Goal: Information Seeking & Learning: Learn about a topic

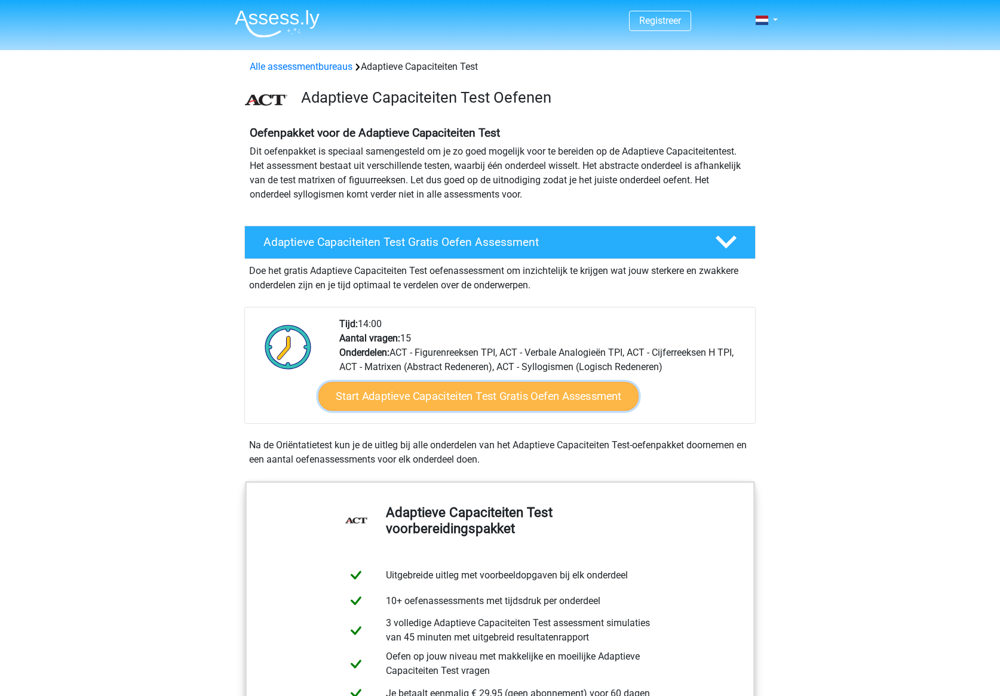
click at [544, 394] on link "Start Adaptieve Capaciteiten Test Gratis Oefen Assessment" at bounding box center [478, 396] width 320 height 29
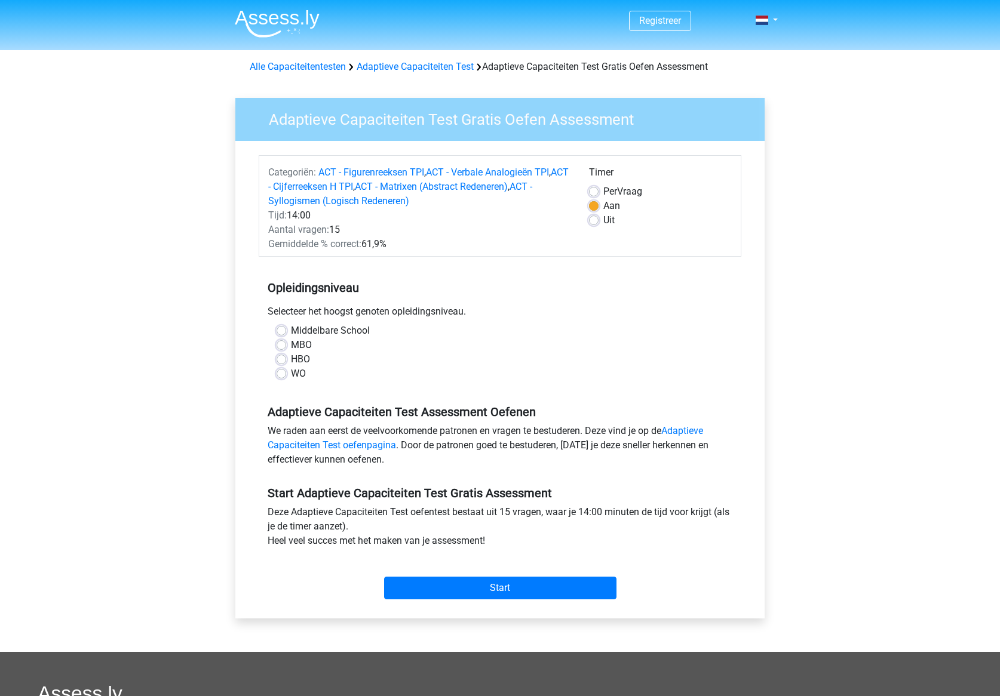
click at [294, 358] on label "HBO" at bounding box center [300, 359] width 19 height 14
click at [286, 358] on input "HBO" at bounding box center [282, 358] width 10 height 12
radio input "true"
click at [464, 584] on input "Start" at bounding box center [500, 588] width 232 height 23
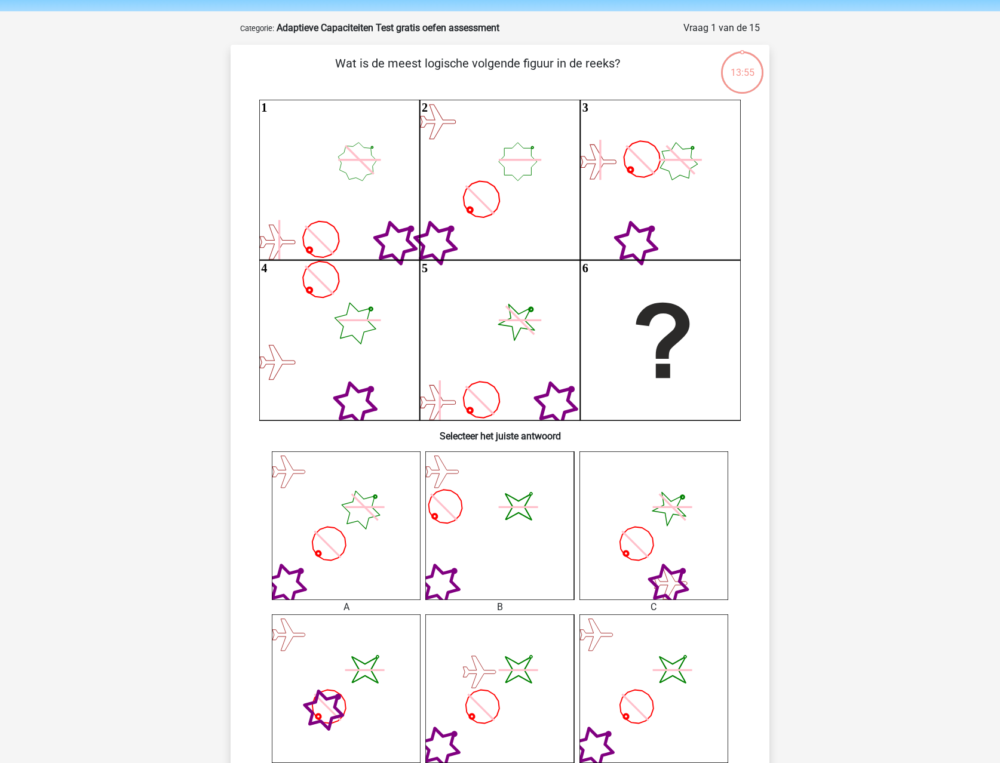
scroll to position [60, 0]
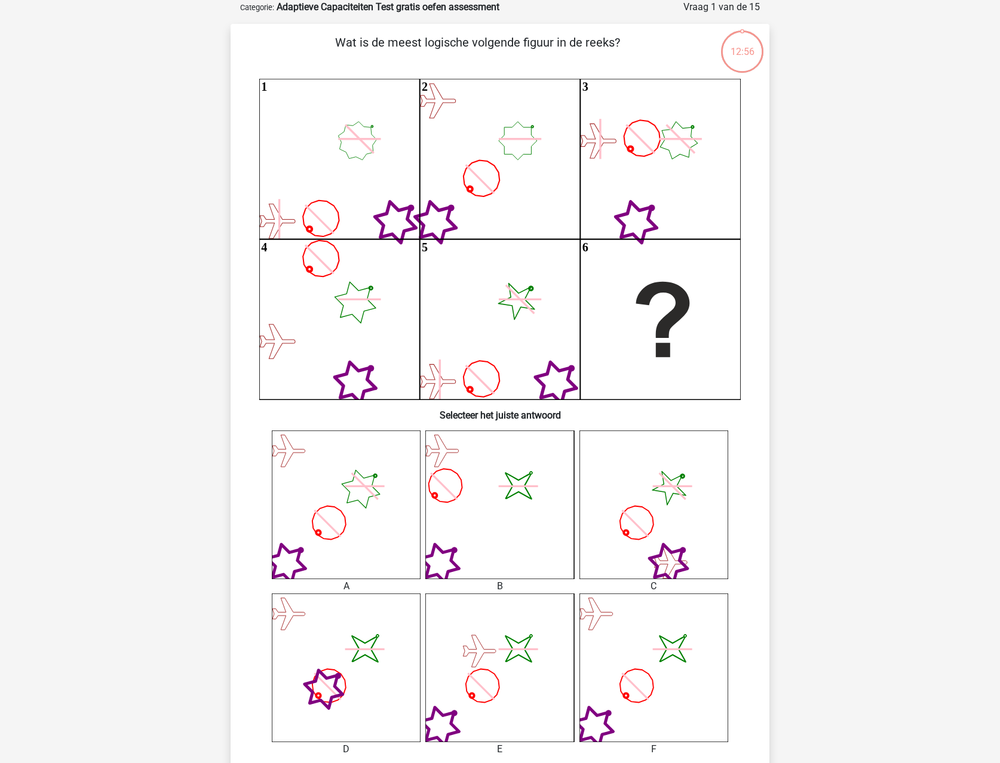
click at [670, 678] on icon "image/svg+xml" at bounding box center [653, 668] width 149 height 149
click at [655, 678] on icon "image/svg+xml" at bounding box center [653, 668] width 149 height 149
click at [650, 678] on icon at bounding box center [636, 685] width 47 height 47
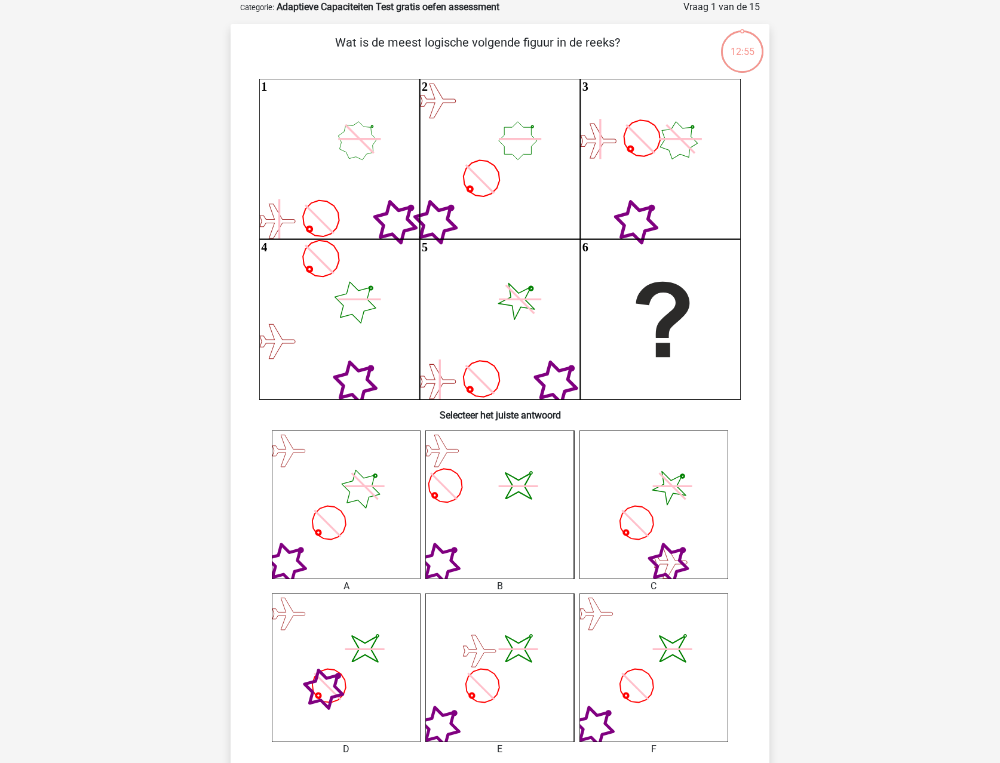
click at [650, 678] on icon at bounding box center [636, 685] width 47 height 47
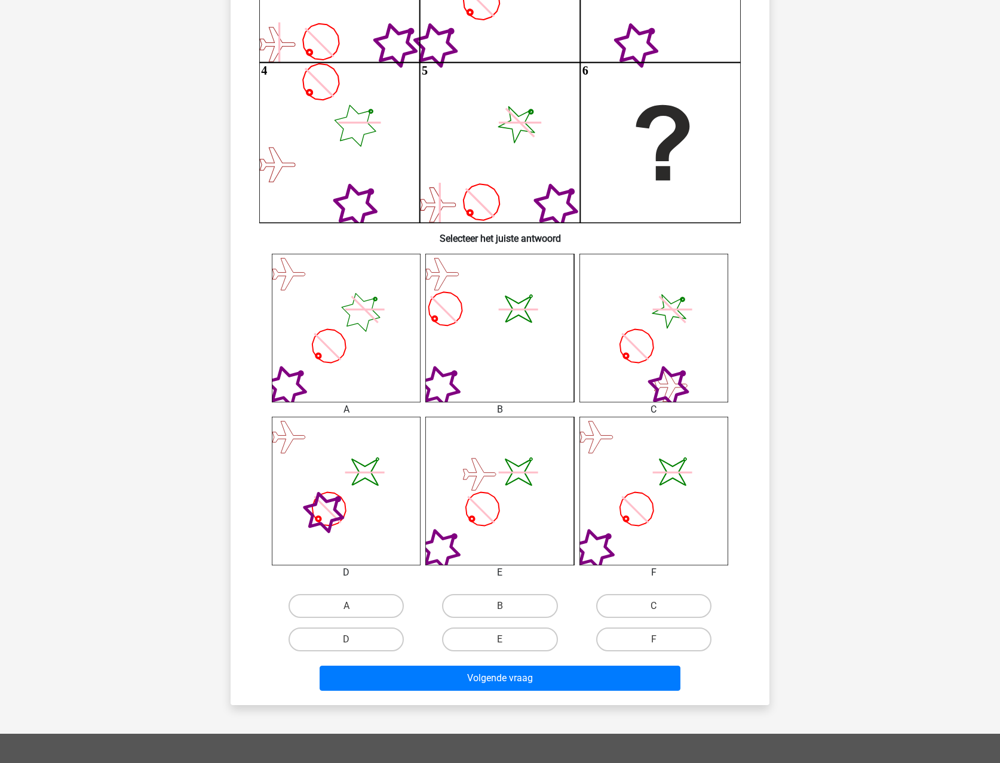
scroll to position [239, 0]
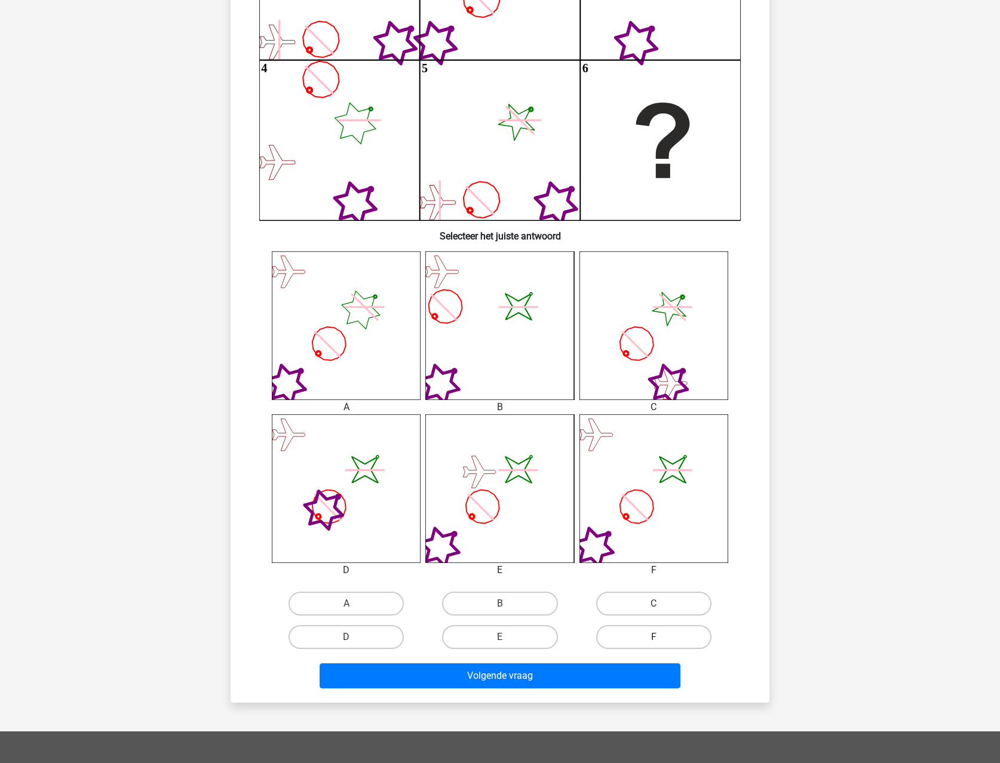
click at [652, 636] on label "F" at bounding box center [653, 637] width 115 height 24
click at [653, 637] on input "F" at bounding box center [657, 641] width 8 height 8
radio input "true"
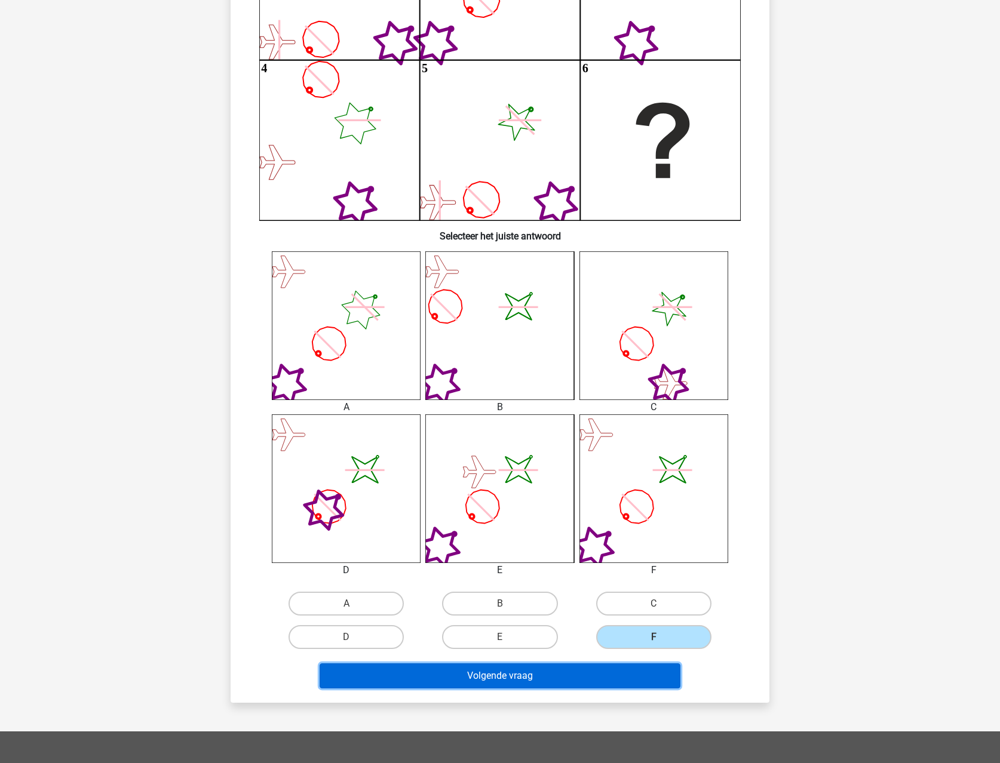
click at [645, 671] on button "Volgende vraag" at bounding box center [500, 676] width 361 height 25
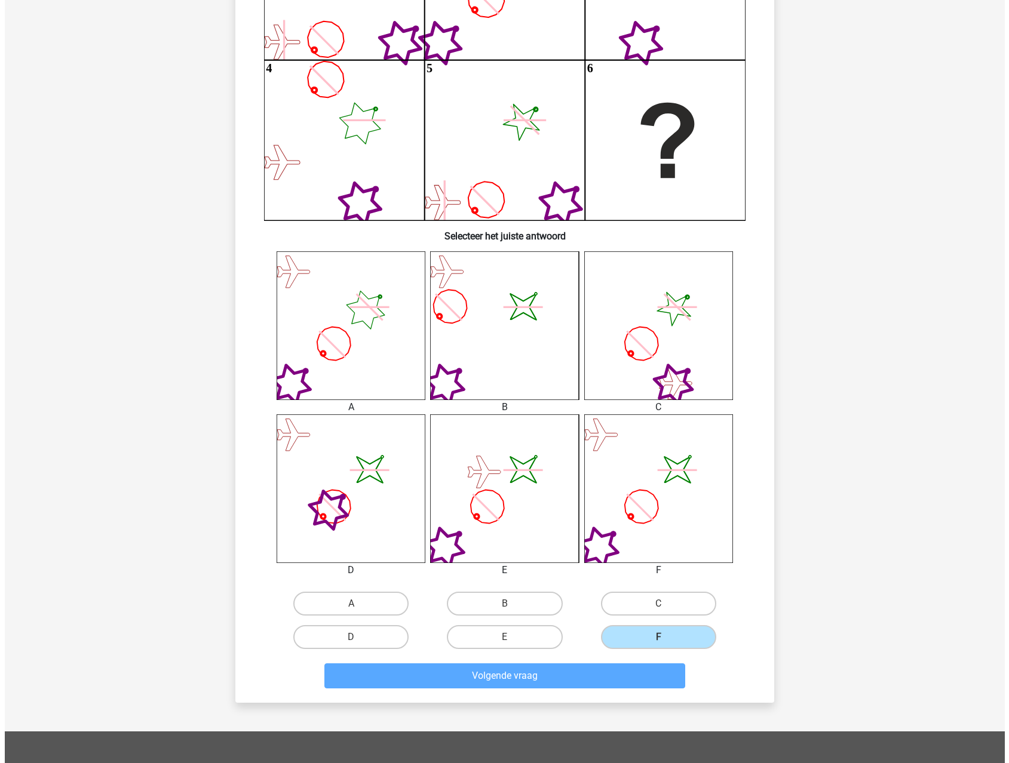
scroll to position [0, 0]
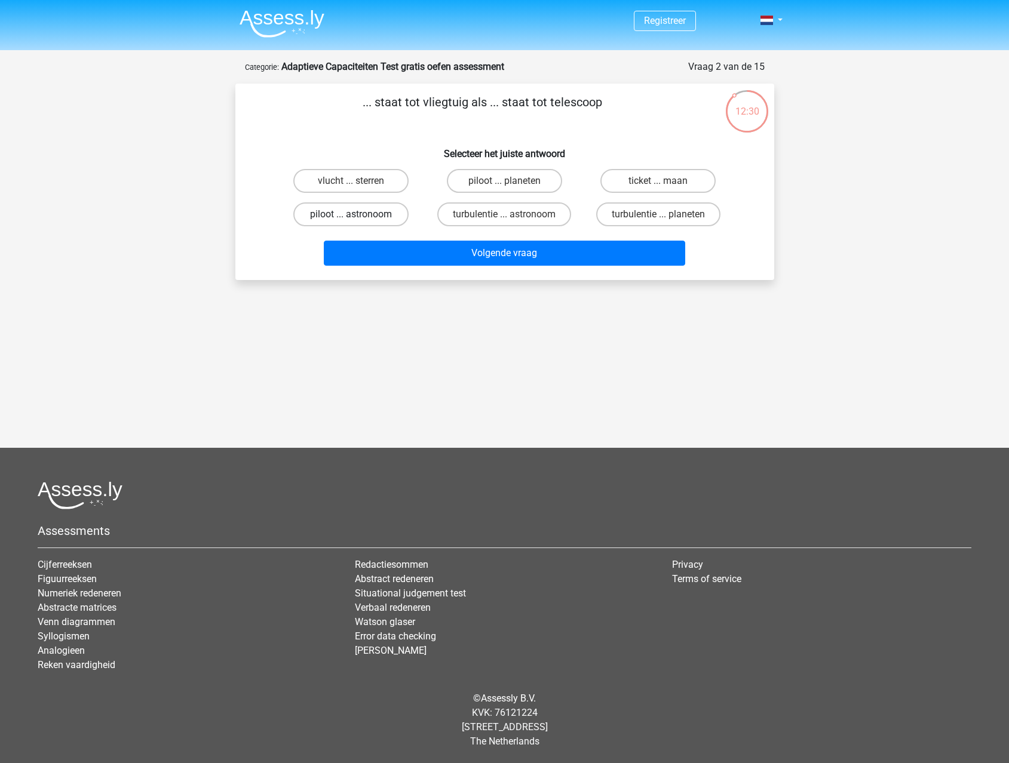
click at [364, 222] on label "piloot ... astronoom" at bounding box center [350, 214] width 115 height 24
click at [358, 222] on input "piloot ... astronoom" at bounding box center [355, 218] width 8 height 8
radio input "true"
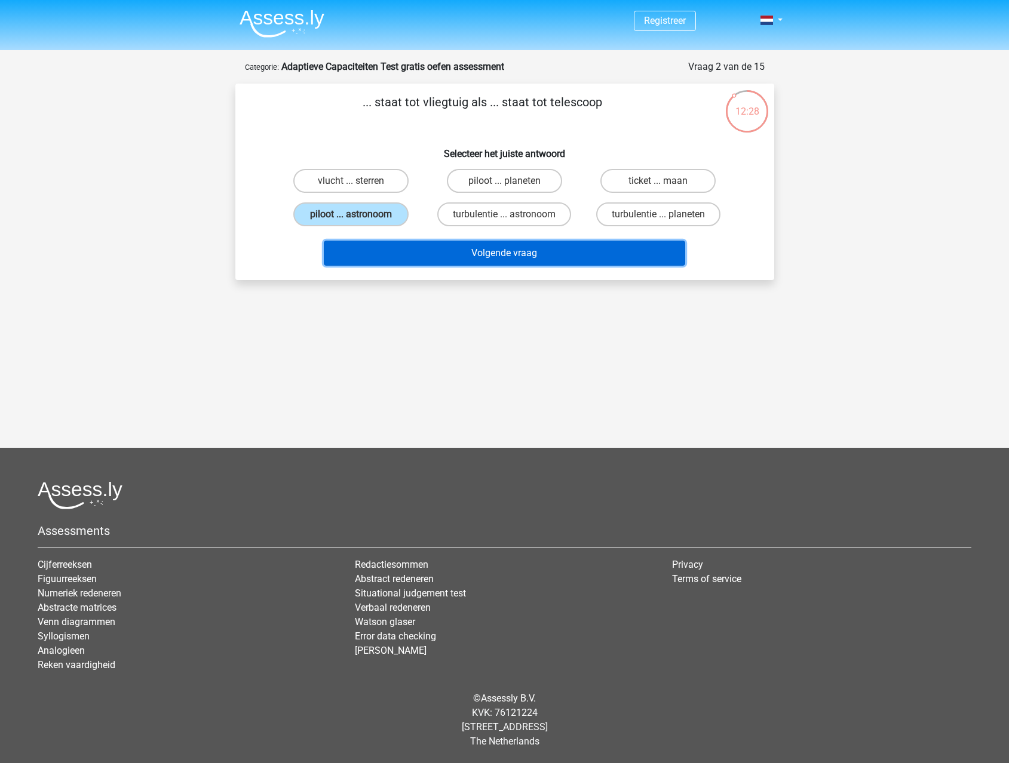
click at [496, 253] on button "Volgende vraag" at bounding box center [504, 253] width 361 height 25
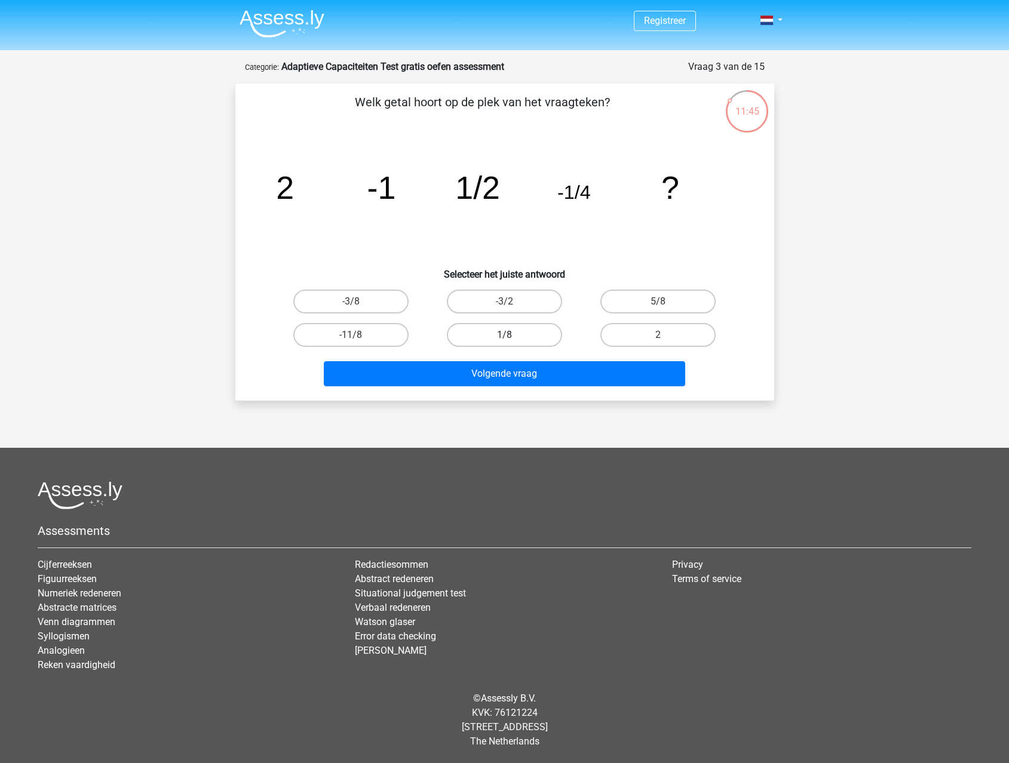
click at [486, 335] on label "1/8" at bounding box center [504, 335] width 115 height 24
click at [504, 335] on input "1/8" at bounding box center [508, 339] width 8 height 8
radio input "true"
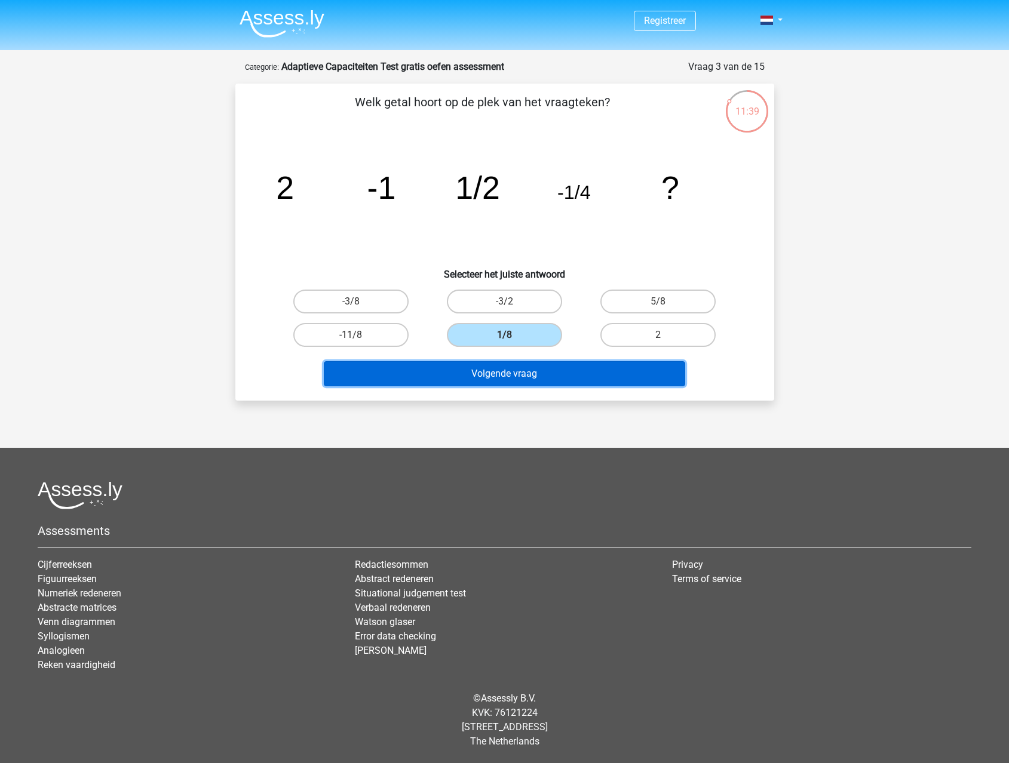
click at [513, 372] on button "Volgende vraag" at bounding box center [504, 373] width 361 height 25
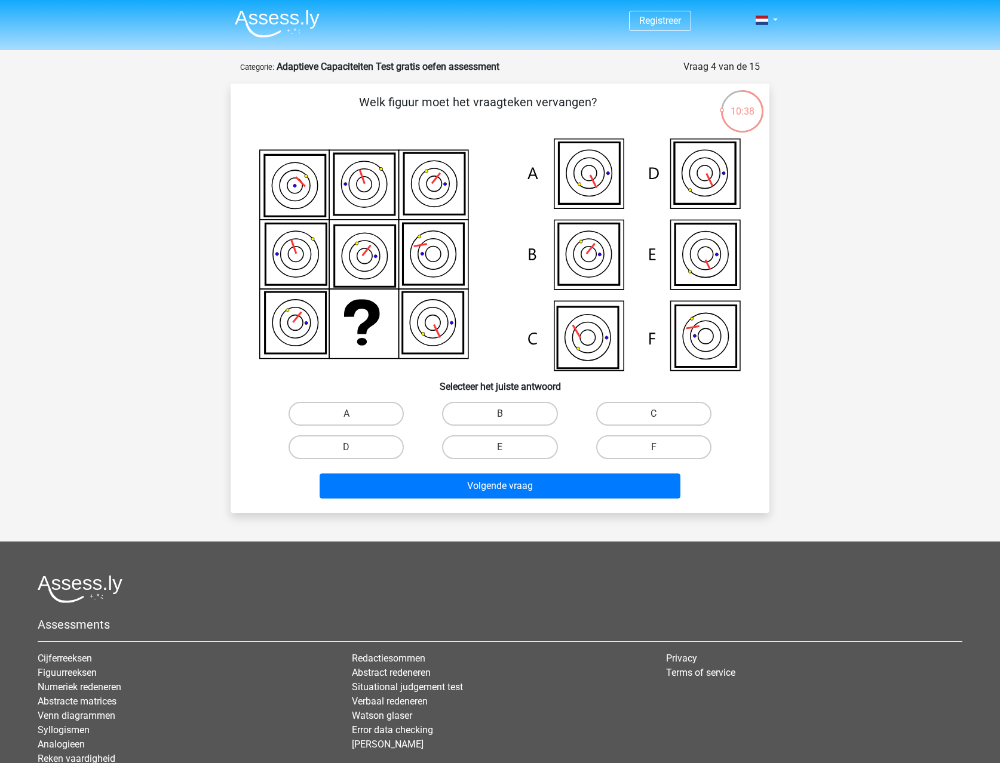
click at [708, 331] on icon at bounding box center [706, 337] width 61 height 62
click at [708, 335] on icon at bounding box center [706, 337] width 61 height 62
click at [662, 443] on label "F" at bounding box center [653, 447] width 115 height 24
click at [661, 447] on input "F" at bounding box center [657, 451] width 8 height 8
radio input "true"
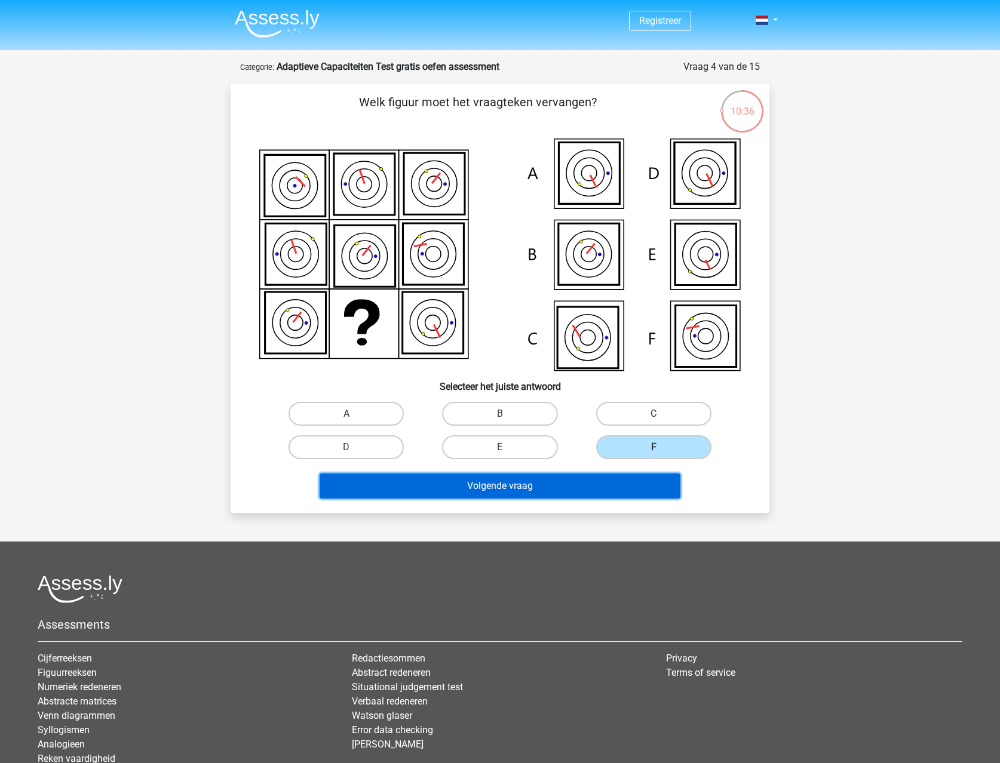
click at [610, 497] on button "Volgende vraag" at bounding box center [500, 486] width 361 height 25
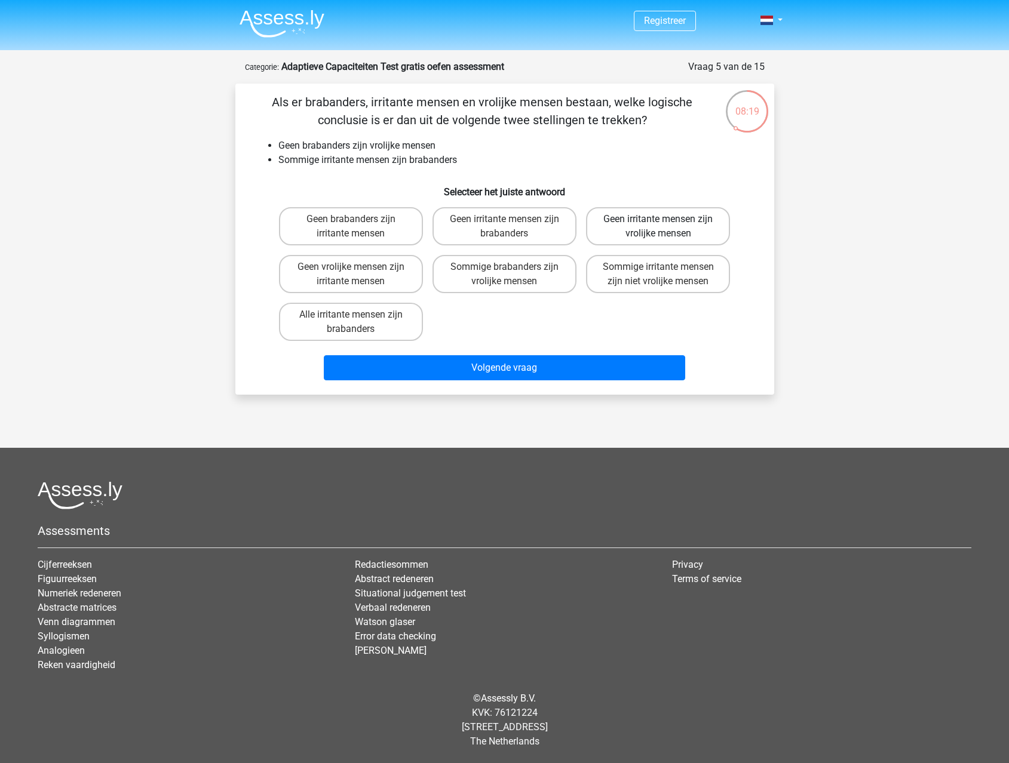
click at [612, 233] on label "Geen irritante mensen zijn vrolijke mensen" at bounding box center [658, 226] width 144 height 38
click at [658, 227] on input "Geen irritante mensen zijn vrolijke mensen" at bounding box center [662, 223] width 8 height 8
radio input "true"
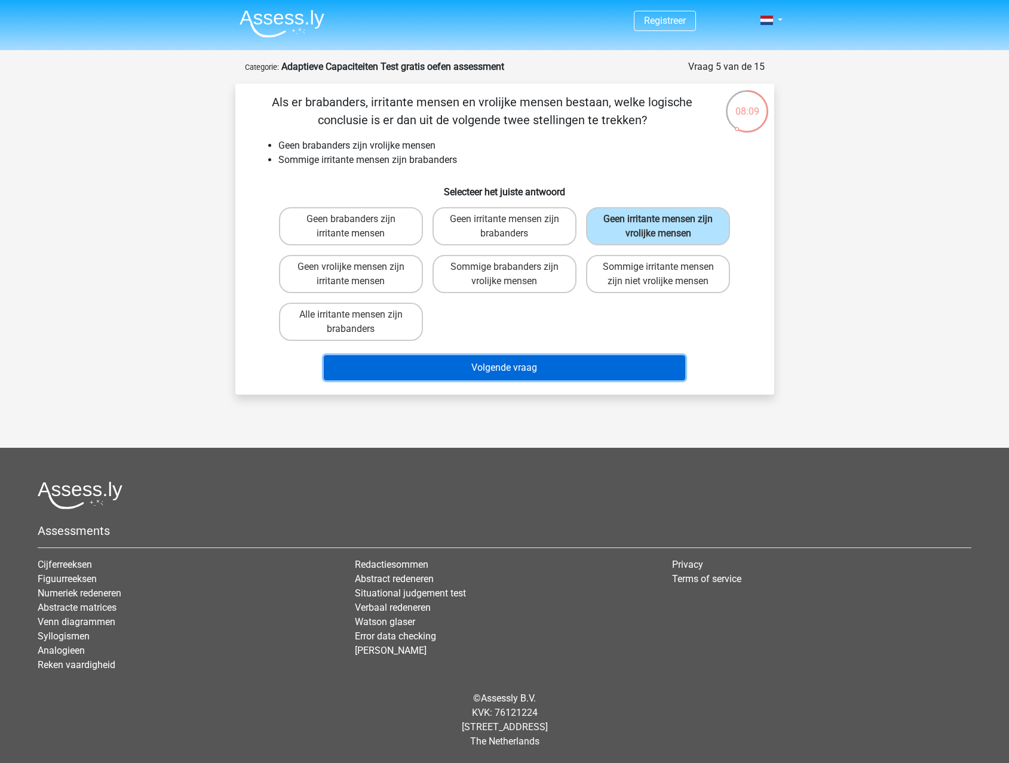
click at [547, 370] on button "Volgende vraag" at bounding box center [504, 367] width 361 height 25
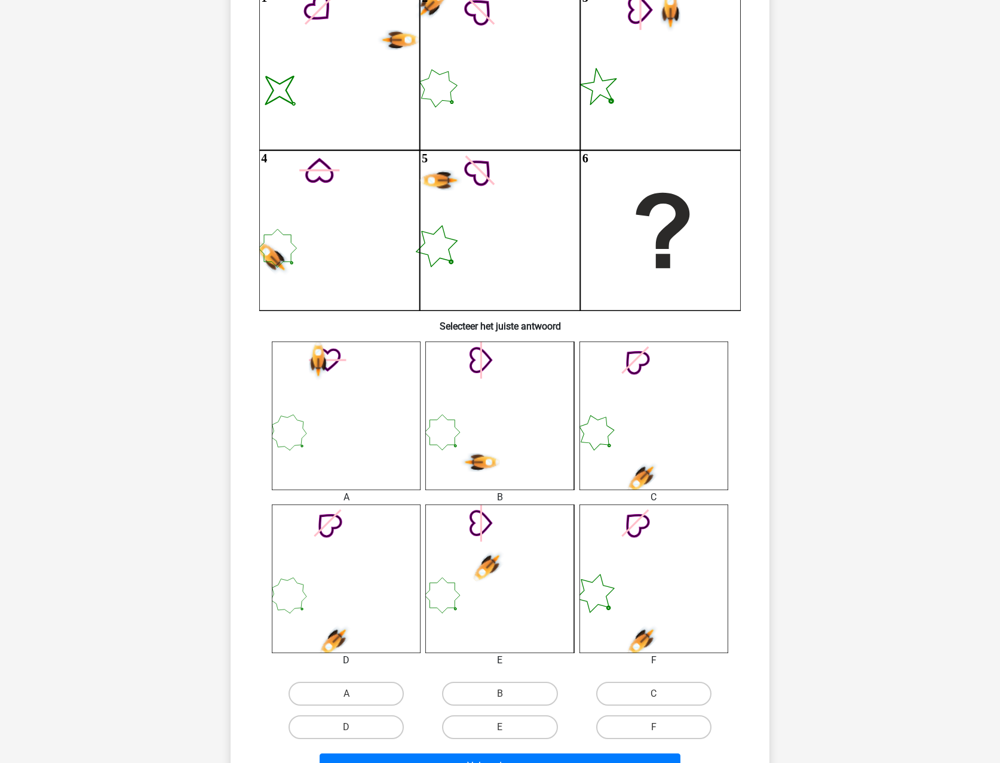
scroll to position [119, 0]
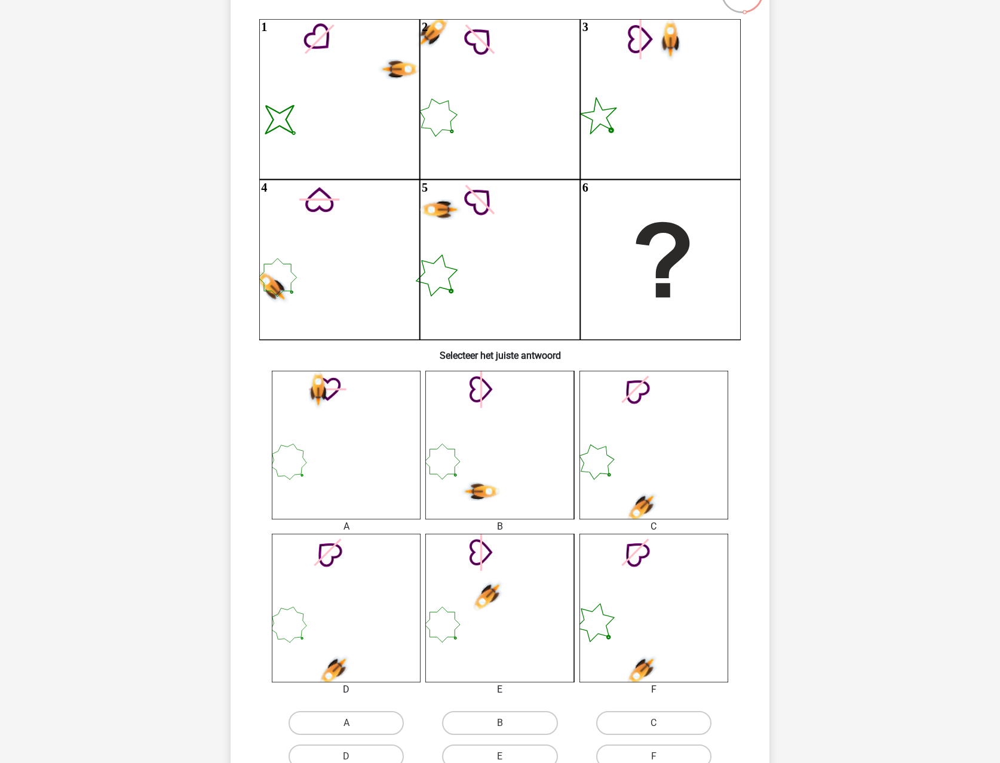
click at [375, 455] on icon at bounding box center [346, 445] width 149 height 149
click at [372, 455] on icon at bounding box center [346, 445] width 149 height 149
click at [375, 696] on label "A" at bounding box center [346, 723] width 115 height 24
click at [354, 696] on input "A" at bounding box center [350, 727] width 8 height 8
radio input "true"
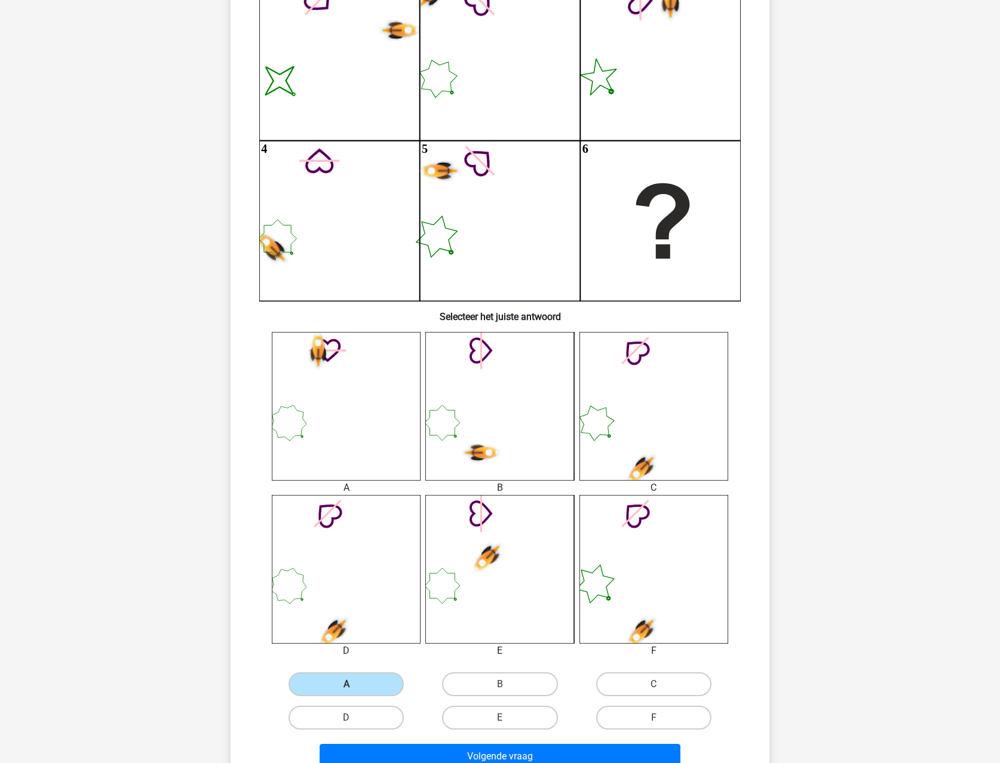
scroll to position [179, 0]
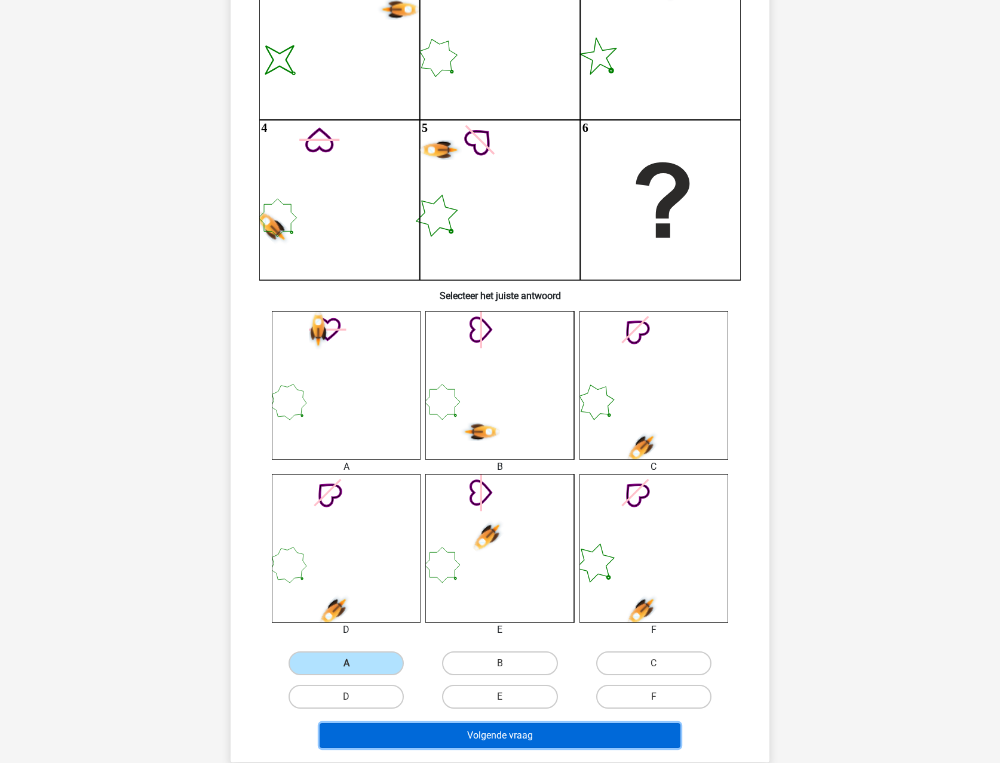
click at [501, 696] on button "Volgende vraag" at bounding box center [500, 735] width 361 height 25
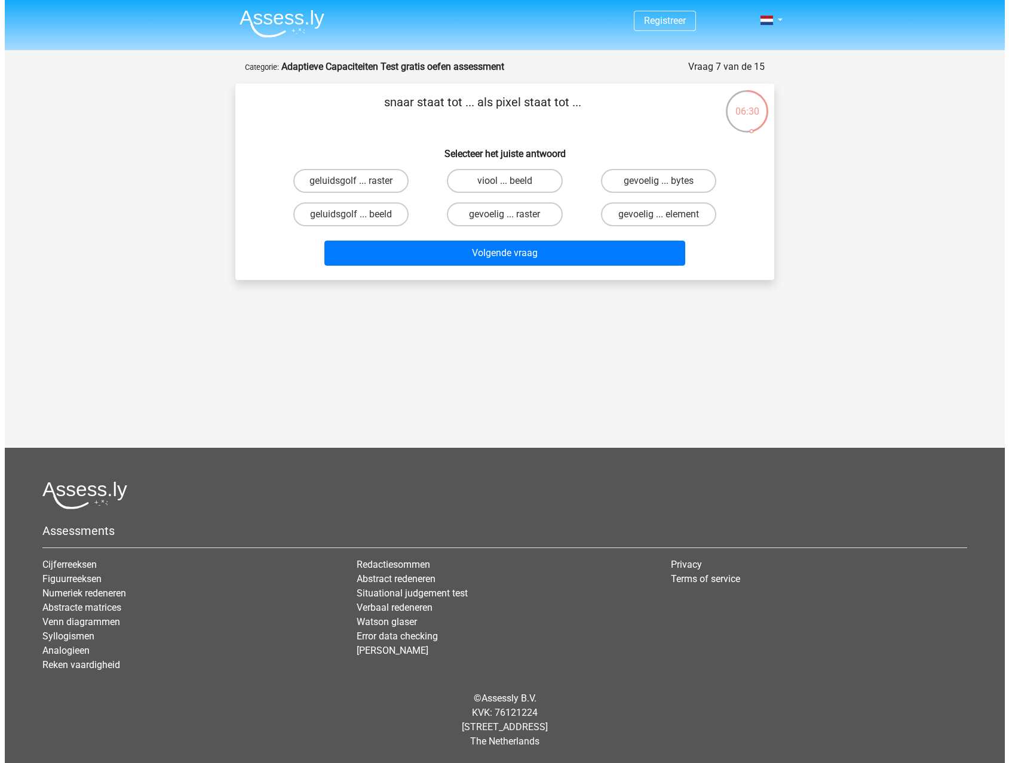
scroll to position [0, 0]
click at [498, 183] on label "viool ... beeld" at bounding box center [504, 181] width 115 height 24
click at [504, 183] on input "viool ... beeld" at bounding box center [508, 185] width 8 height 8
radio input "true"
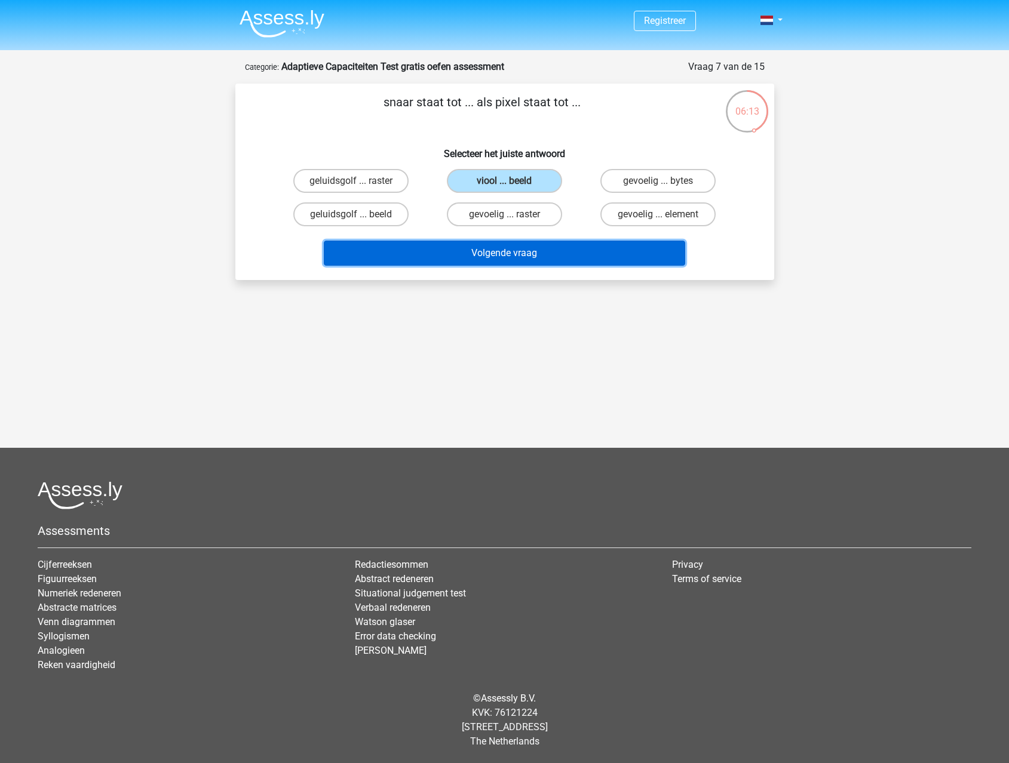
click at [493, 257] on button "Volgende vraag" at bounding box center [504, 253] width 361 height 25
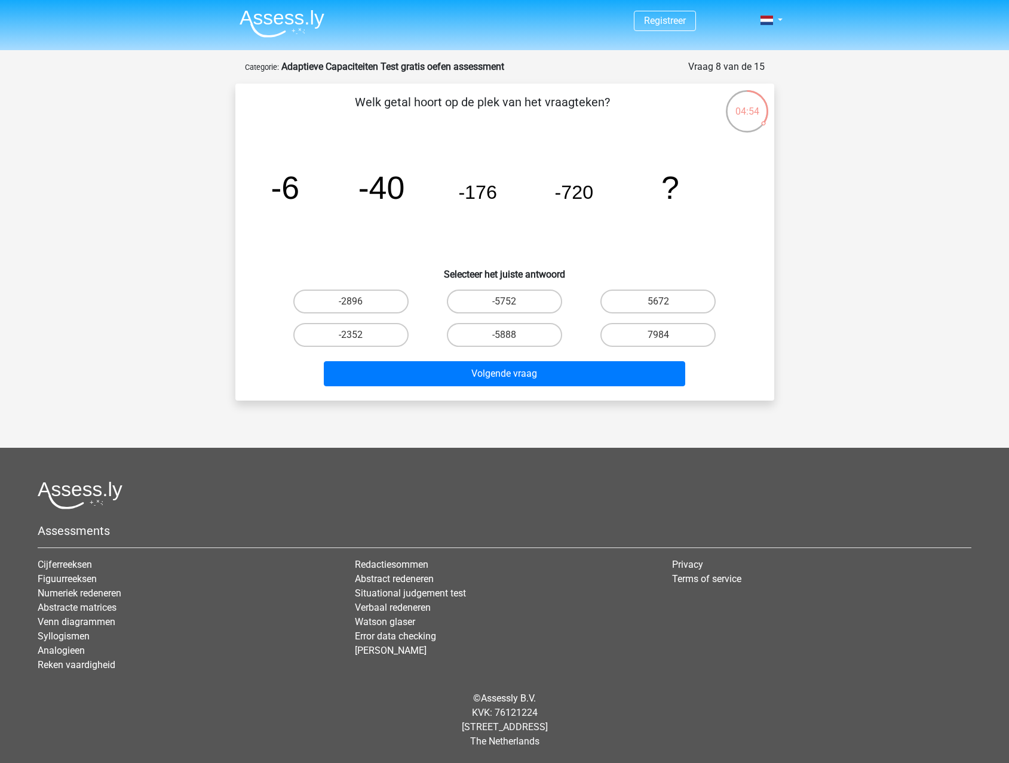
click at [358, 355] on div "Volgende vraag" at bounding box center [504, 371] width 501 height 39
click at [360, 337] on label "-2352" at bounding box center [350, 335] width 115 height 24
click at [358, 337] on input "-2352" at bounding box center [355, 339] width 8 height 8
radio input "true"
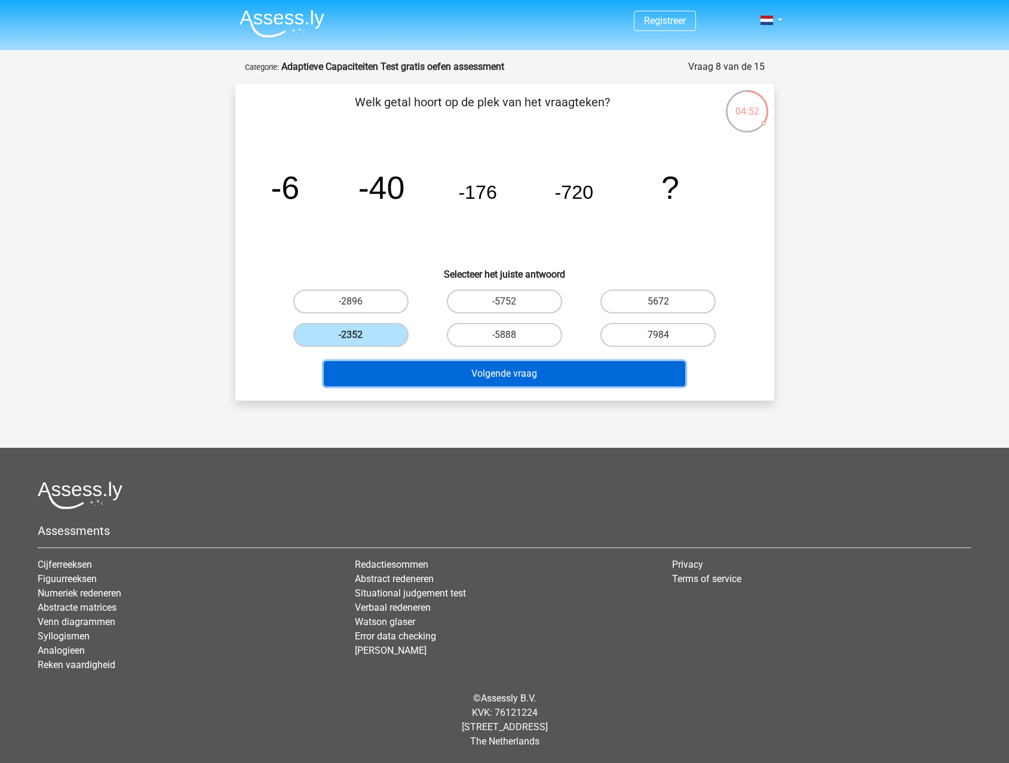
click at [522, 370] on button "Volgende vraag" at bounding box center [504, 373] width 361 height 25
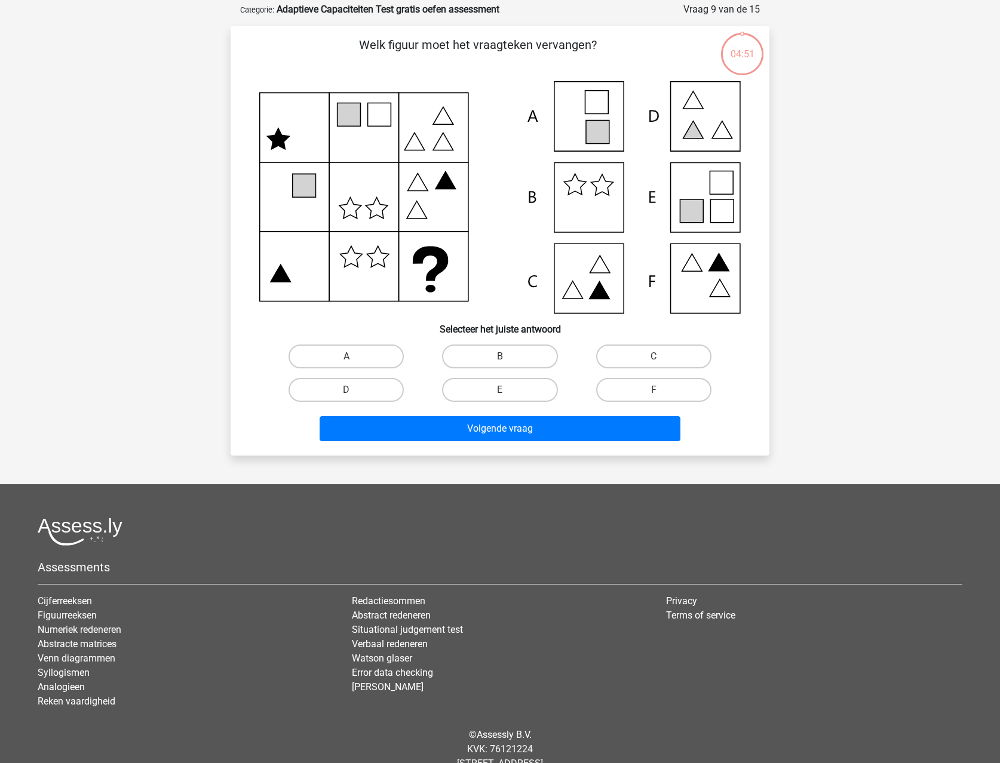
scroll to position [60, 0]
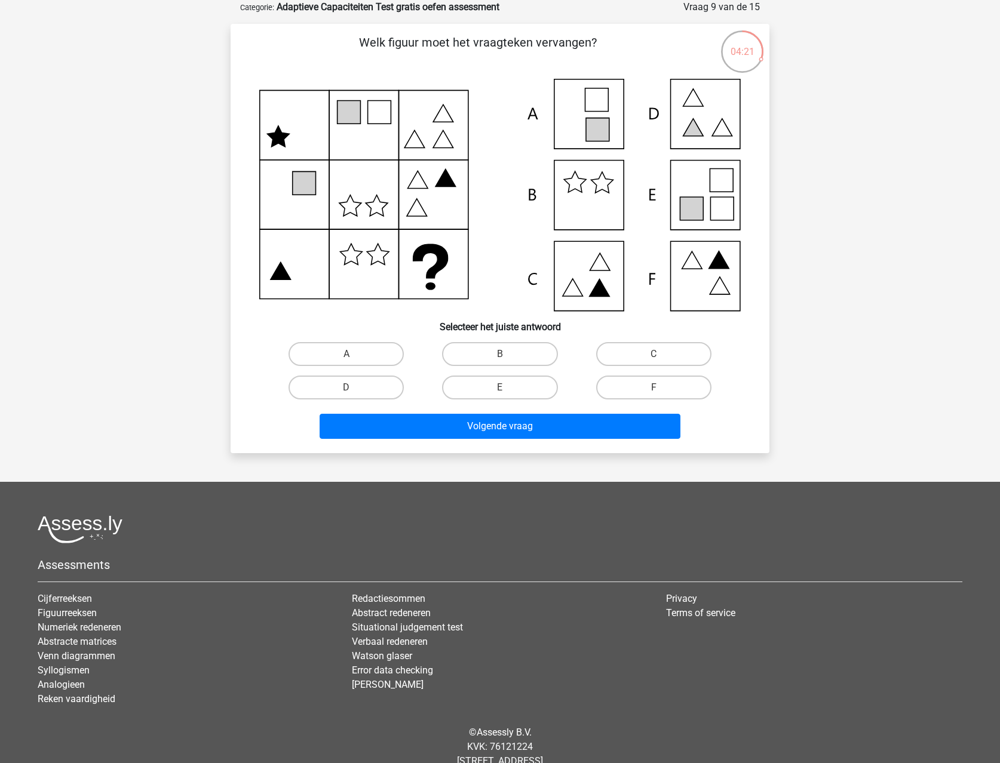
click at [713, 195] on icon at bounding box center [499, 195] width 481 height 232
click at [704, 201] on icon at bounding box center [499, 195] width 481 height 232
click at [499, 389] on label "E" at bounding box center [499, 388] width 115 height 24
click at [500, 389] on input "E" at bounding box center [504, 392] width 8 height 8
radio input "true"
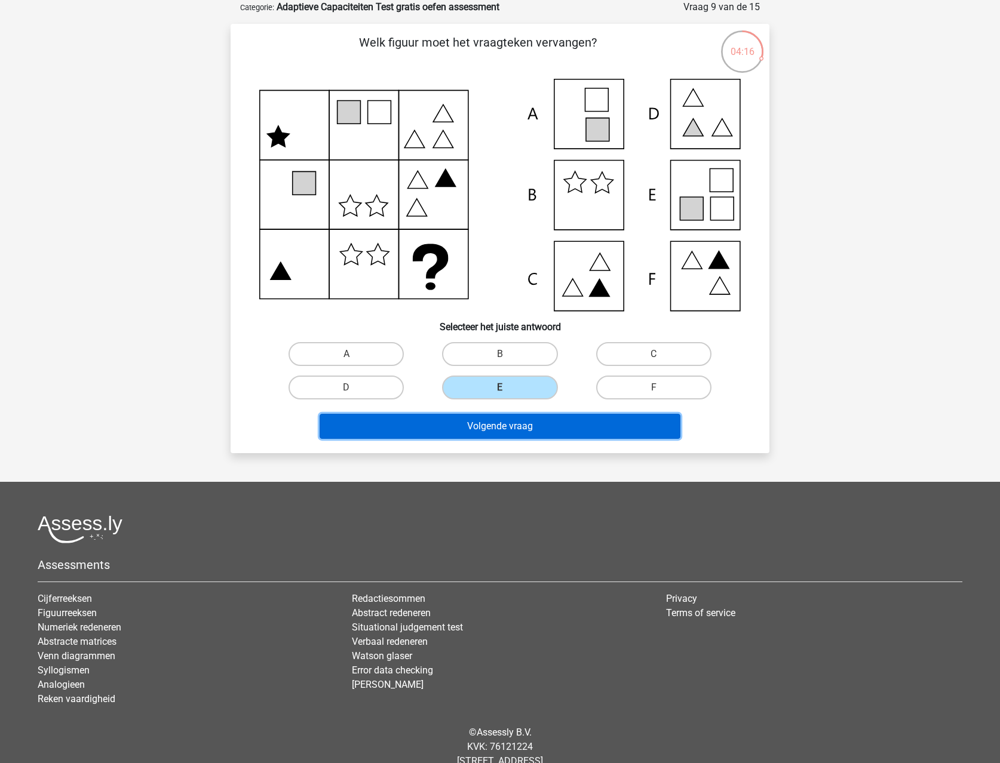
click at [506, 427] on button "Volgende vraag" at bounding box center [500, 426] width 361 height 25
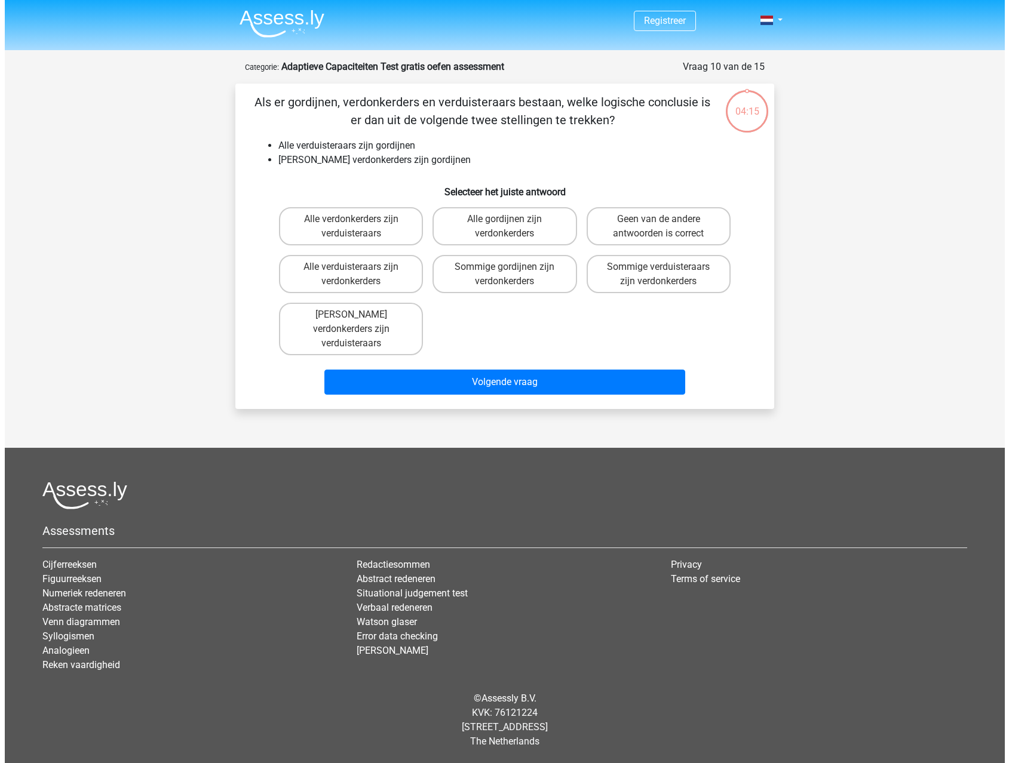
scroll to position [0, 0]
click at [661, 217] on label "Geen van de andere antwoorden is correct" at bounding box center [658, 226] width 144 height 38
click at [661, 219] on input "Geen van de andere antwoorden is correct" at bounding box center [662, 223] width 8 height 8
radio input "true"
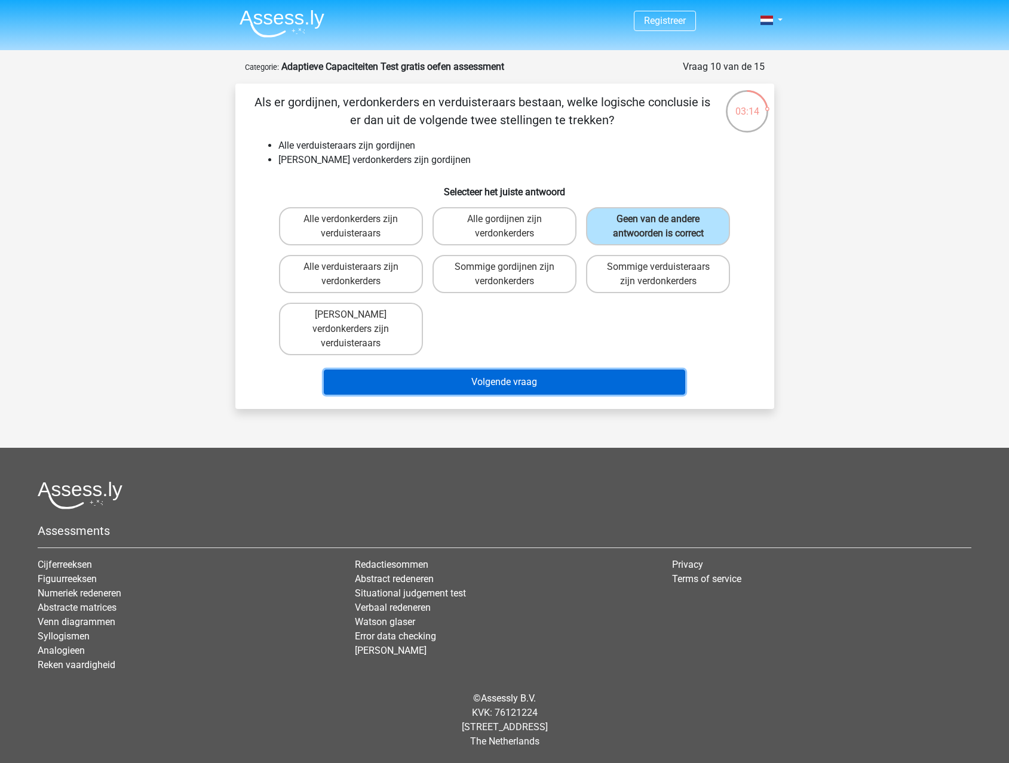
click at [602, 370] on button "Volgende vraag" at bounding box center [504, 382] width 361 height 25
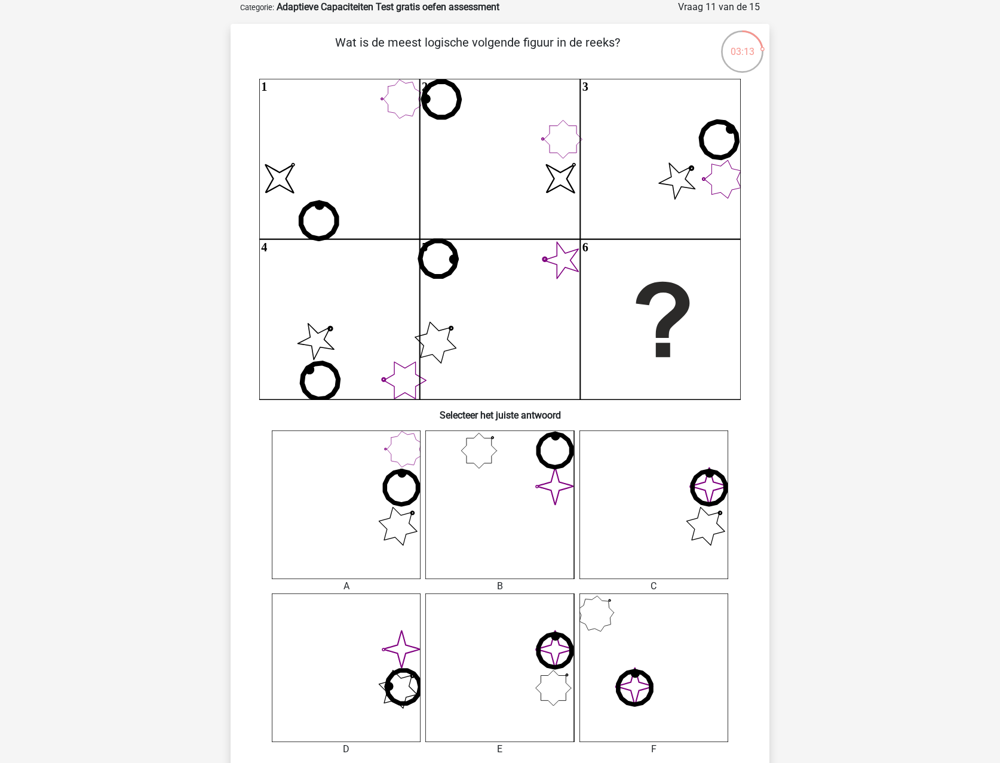
scroll to position [119, 0]
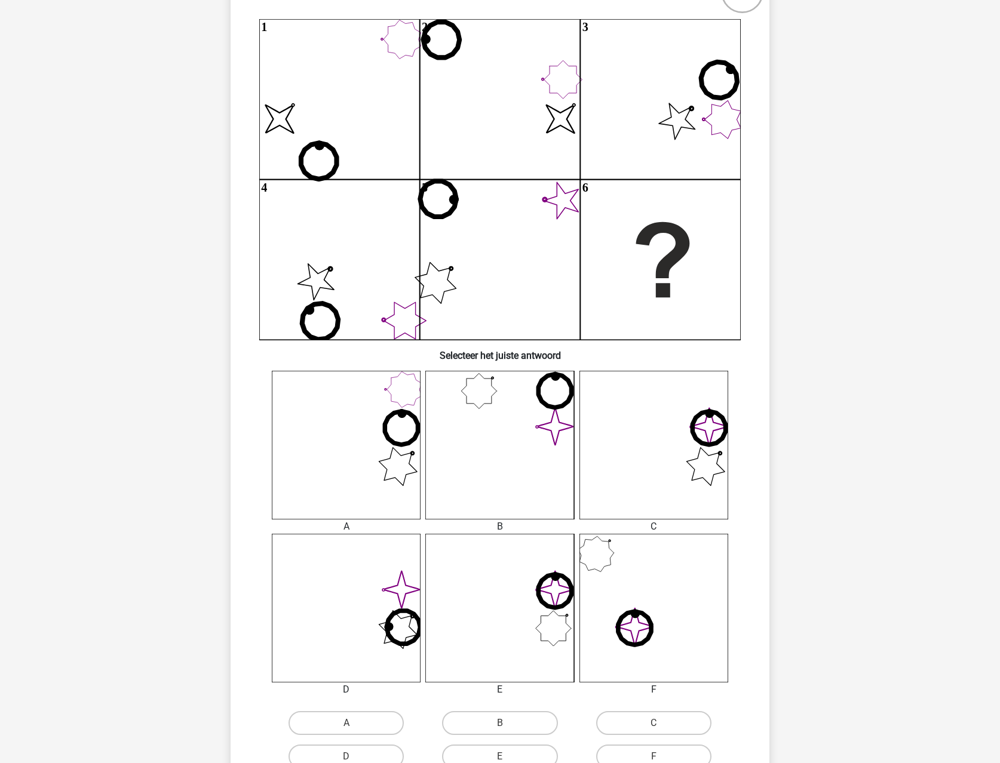
click at [693, 487] on icon "image/svg+xml" at bounding box center [653, 445] width 149 height 149
click at [700, 458] on icon "image/svg+xml" at bounding box center [653, 445] width 149 height 149
click at [654, 696] on label "C" at bounding box center [653, 723] width 115 height 24
click at [654, 696] on input "C" at bounding box center [657, 727] width 8 height 8
radio input "true"
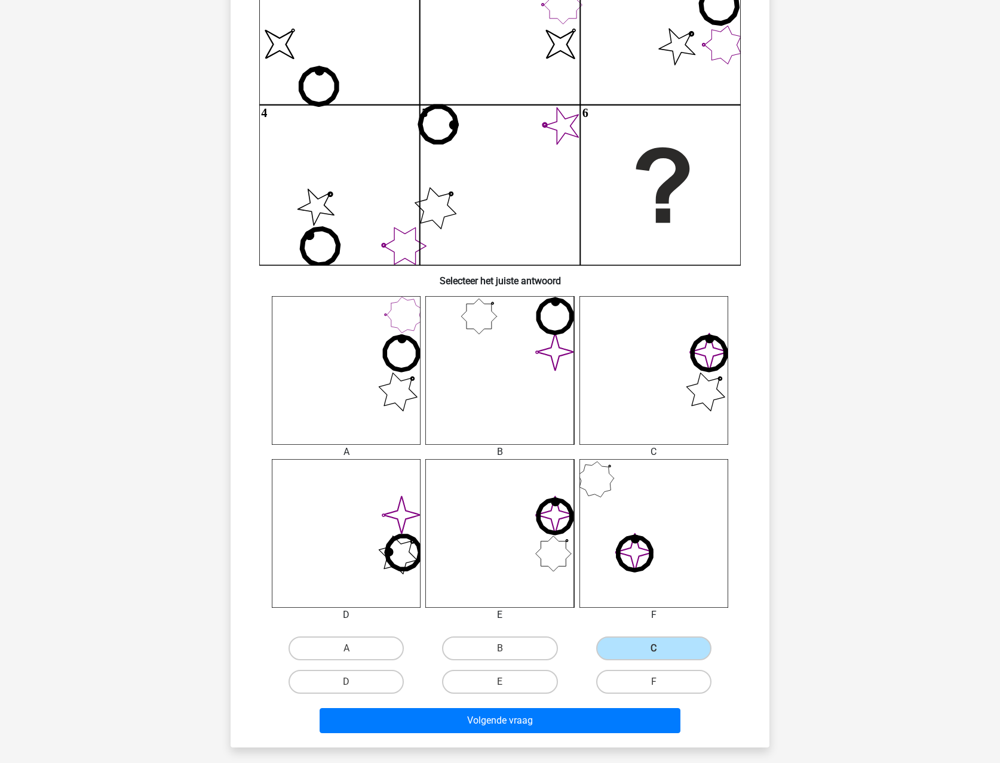
scroll to position [299, 0]
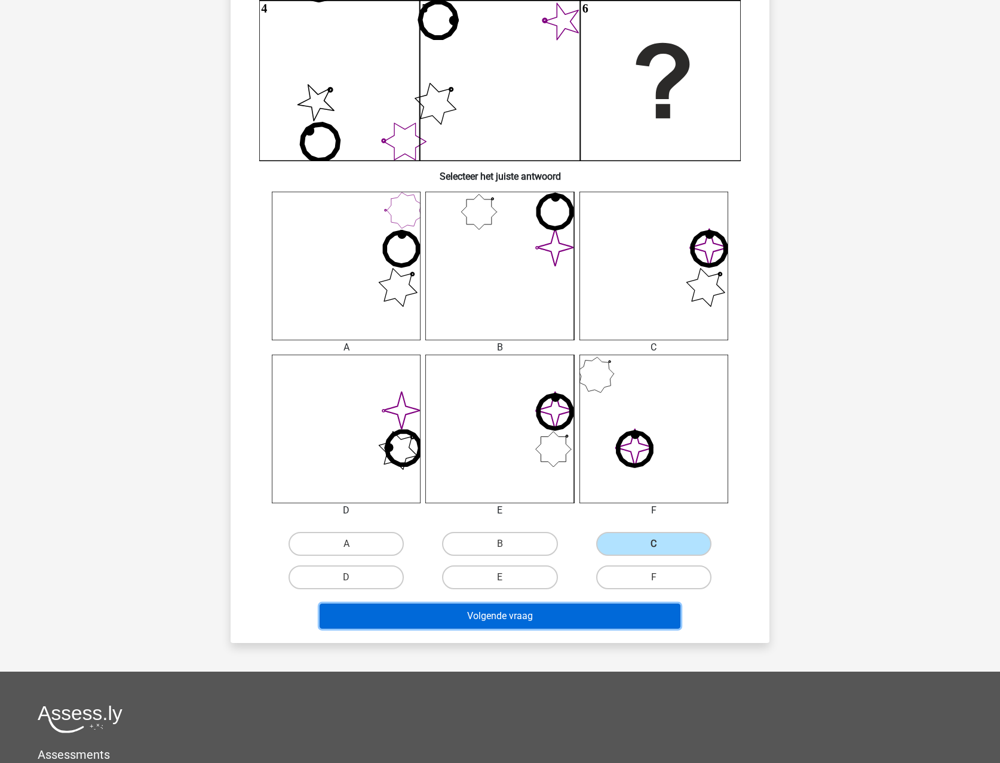
click at [631, 616] on button "Volgende vraag" at bounding box center [500, 616] width 361 height 25
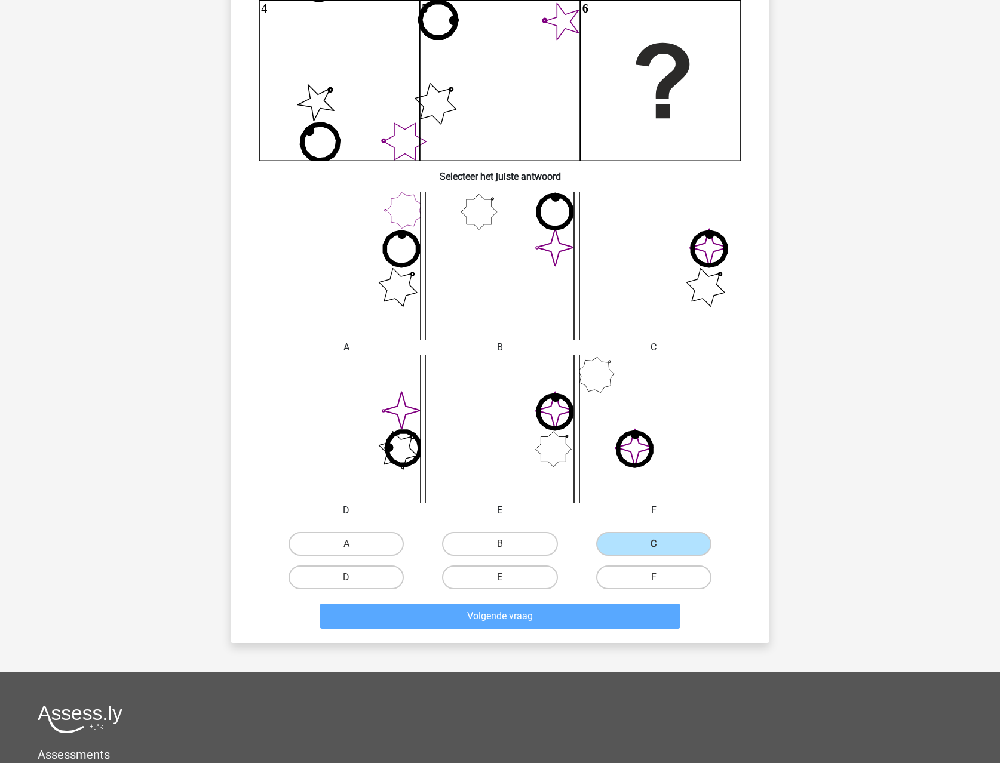
scroll to position [0, 0]
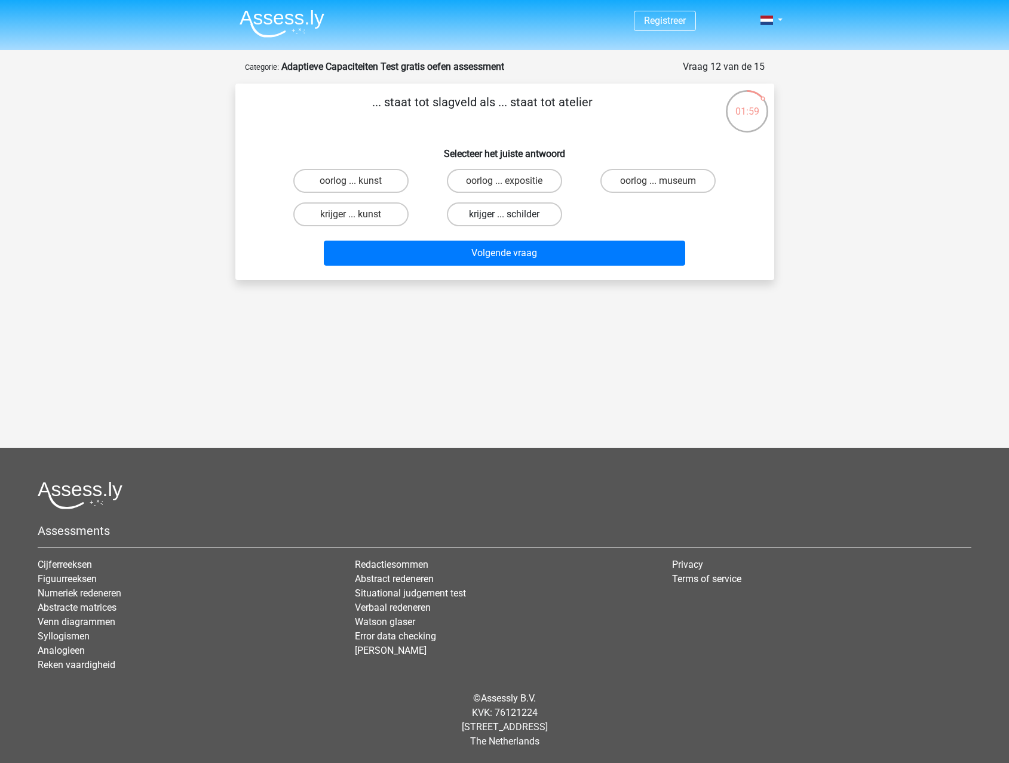
click at [542, 212] on label "krijger ... schilder" at bounding box center [504, 214] width 115 height 24
click at [512, 214] on input "krijger ... schilder" at bounding box center [508, 218] width 8 height 8
radio input "true"
click at [496, 187] on label "oorlog ... expositie" at bounding box center [504, 181] width 115 height 24
click at [504, 187] on input "oorlog ... expositie" at bounding box center [508, 185] width 8 height 8
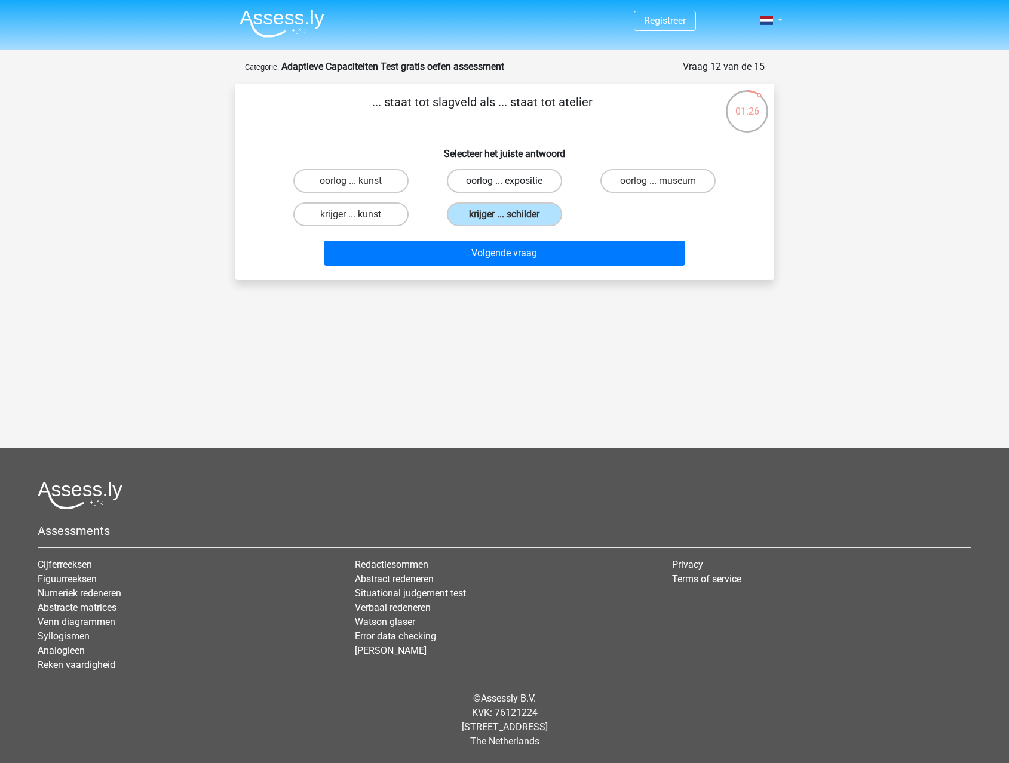
radio input "true"
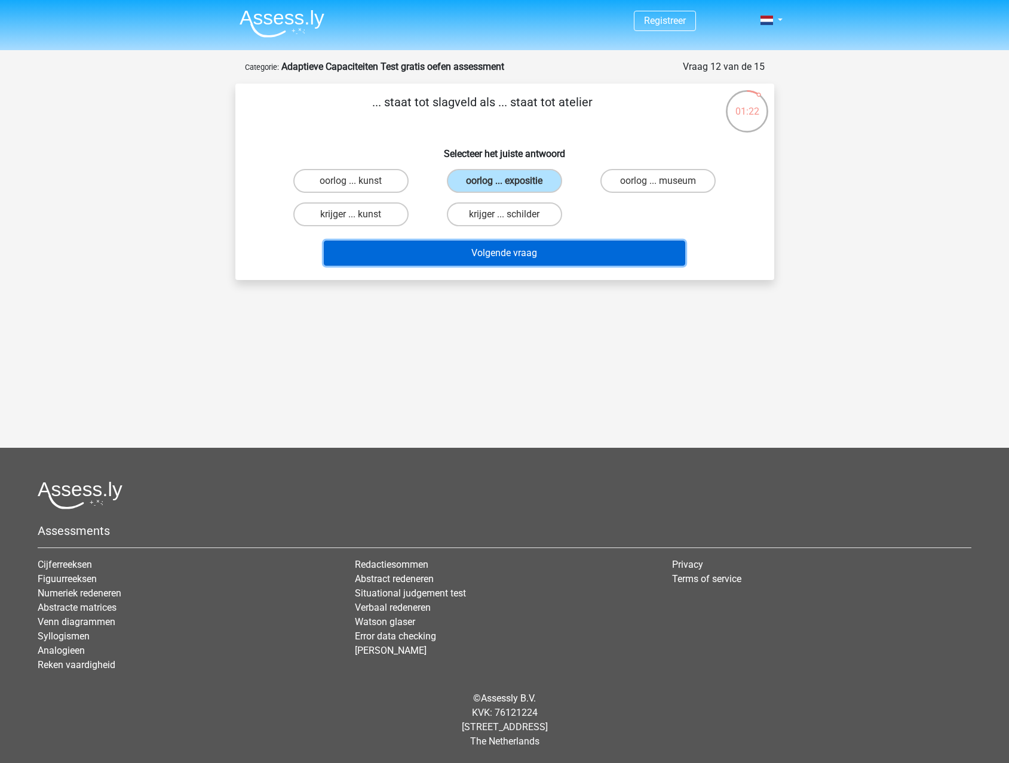
click at [514, 256] on button "Volgende vraag" at bounding box center [504, 253] width 361 height 25
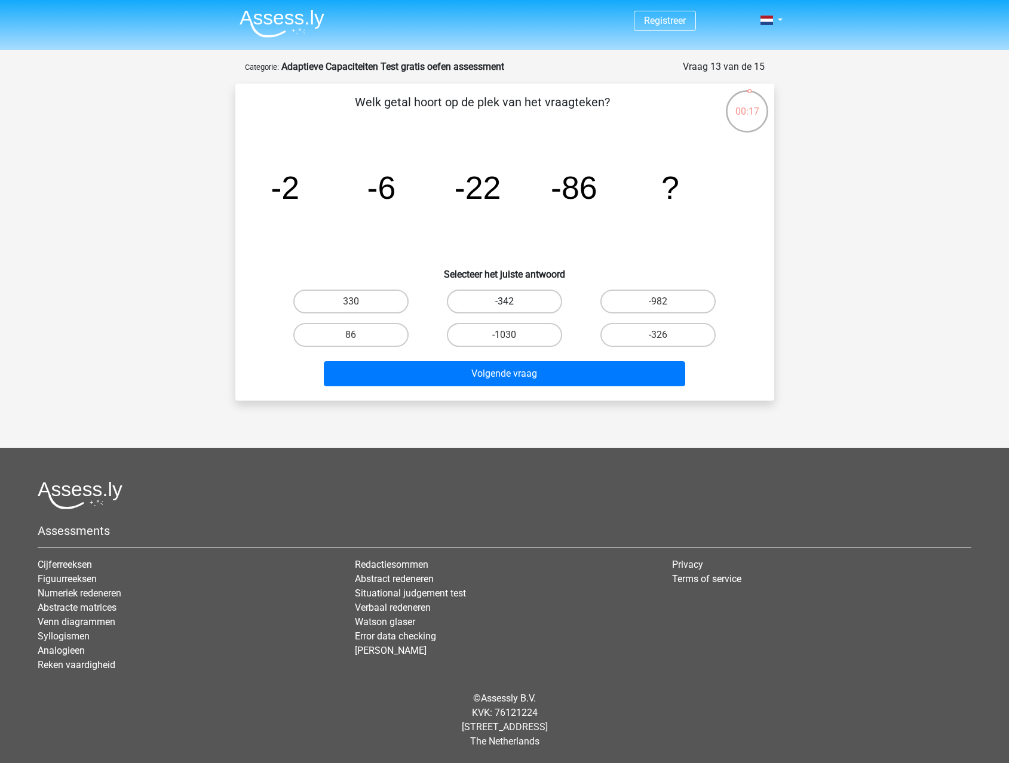
click at [510, 300] on label "-342" at bounding box center [504, 302] width 115 height 24
click at [510, 302] on input "-342" at bounding box center [508, 306] width 8 height 8
radio input "true"
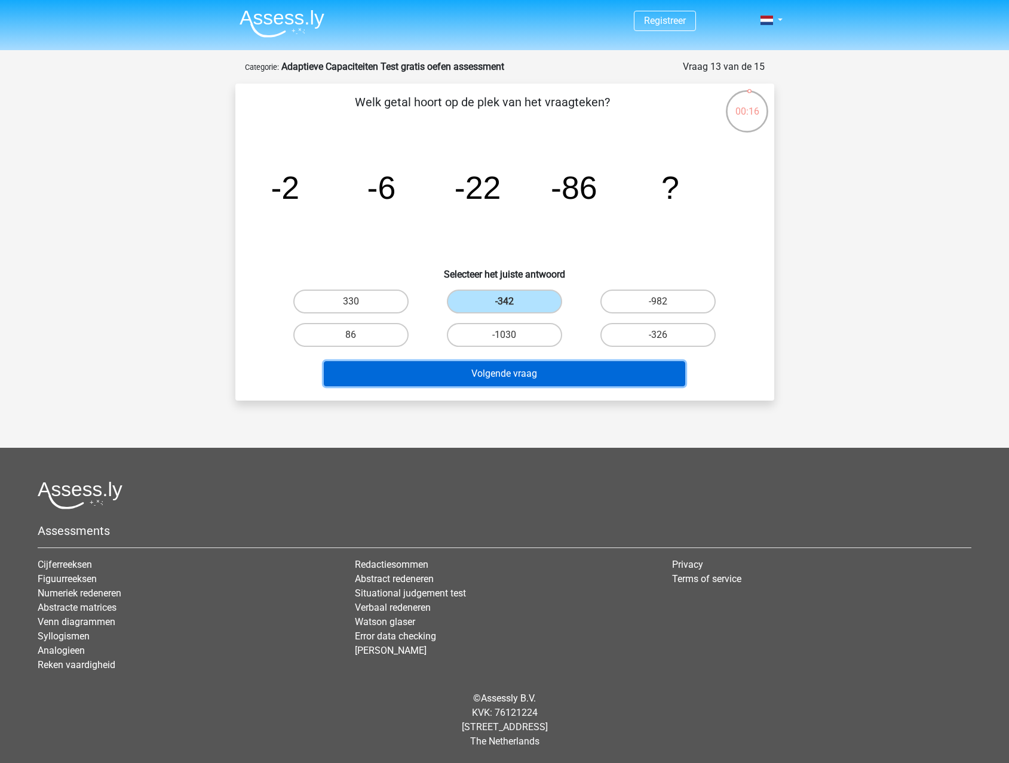
click at [511, 371] on button "Volgende vraag" at bounding box center [504, 373] width 361 height 25
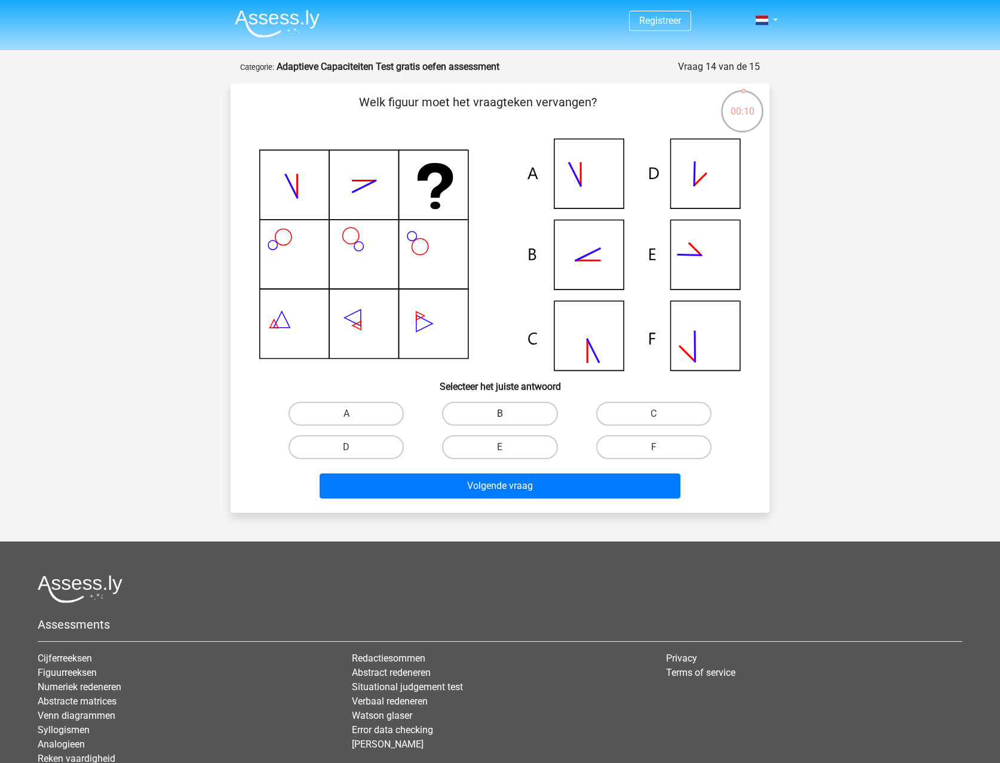
click at [515, 415] on label "B" at bounding box center [499, 414] width 115 height 24
click at [508, 415] on input "B" at bounding box center [504, 418] width 8 height 8
radio input "true"
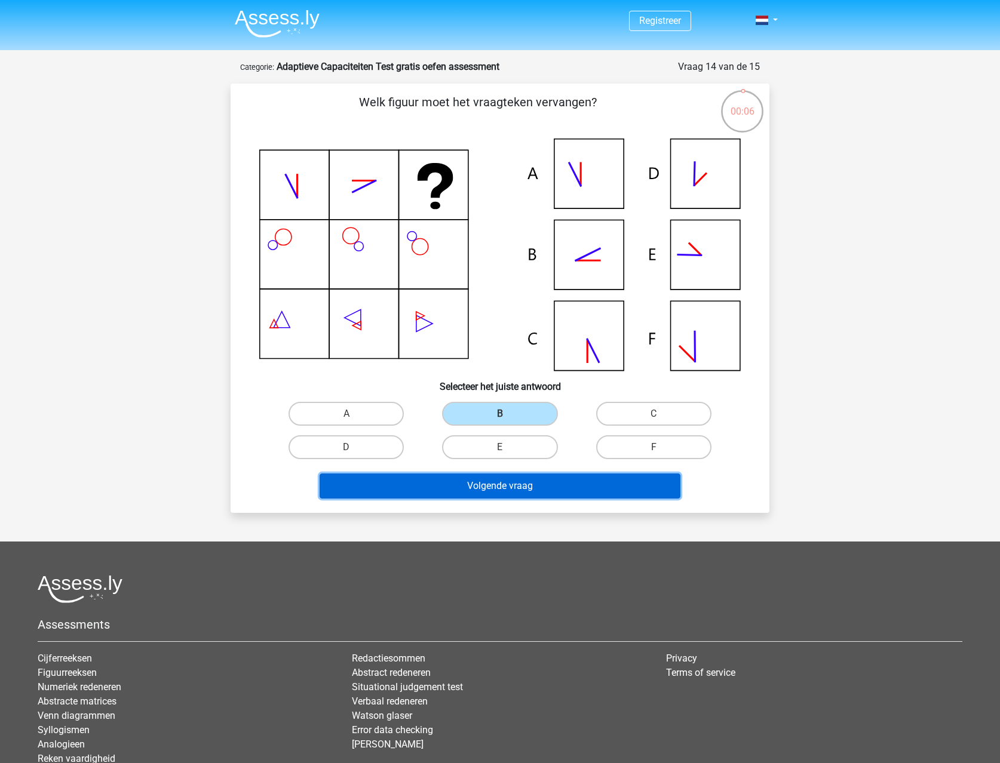
click at [514, 479] on button "Volgende vraag" at bounding box center [500, 486] width 361 height 25
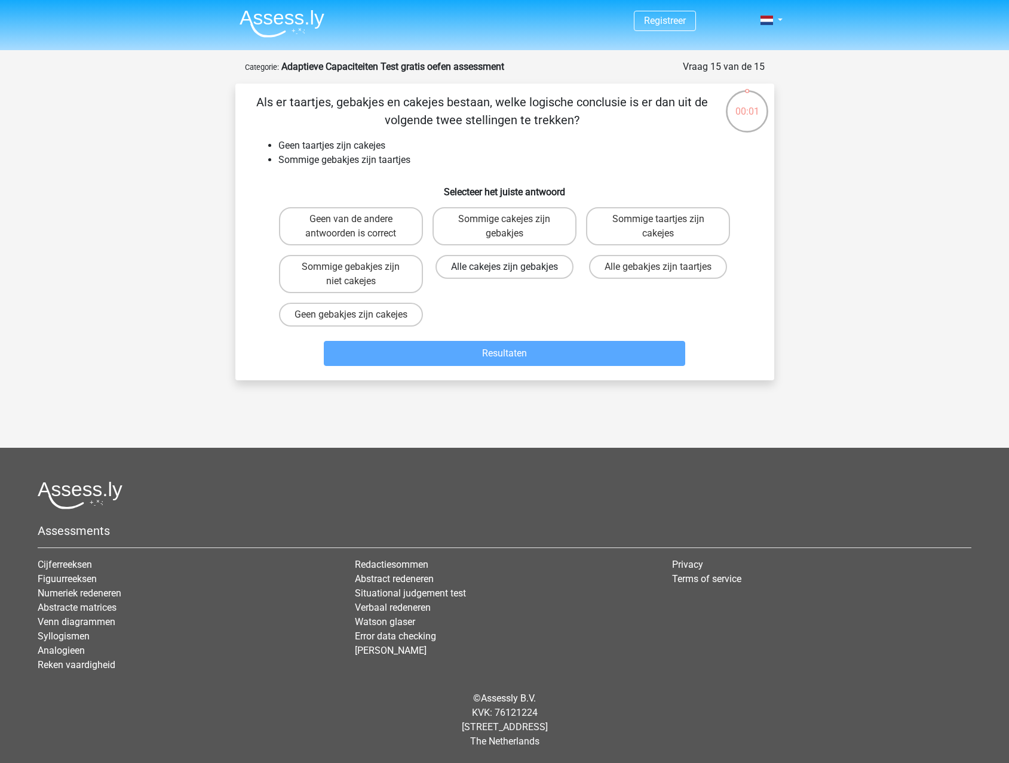
click at [526, 271] on label "Alle cakejes zijn gebakjes" at bounding box center [504, 267] width 138 height 24
click at [512, 271] on input "Alle cakejes zijn gebakjes" at bounding box center [508, 271] width 8 height 8
radio input "true"
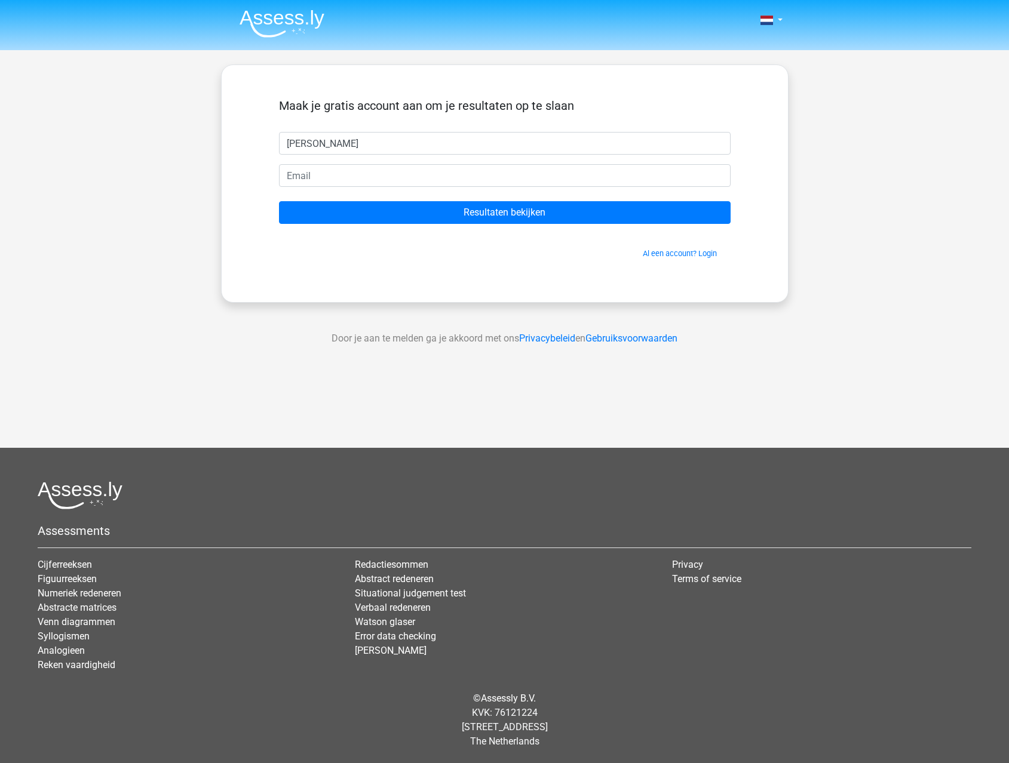
type input "[PERSON_NAME]"
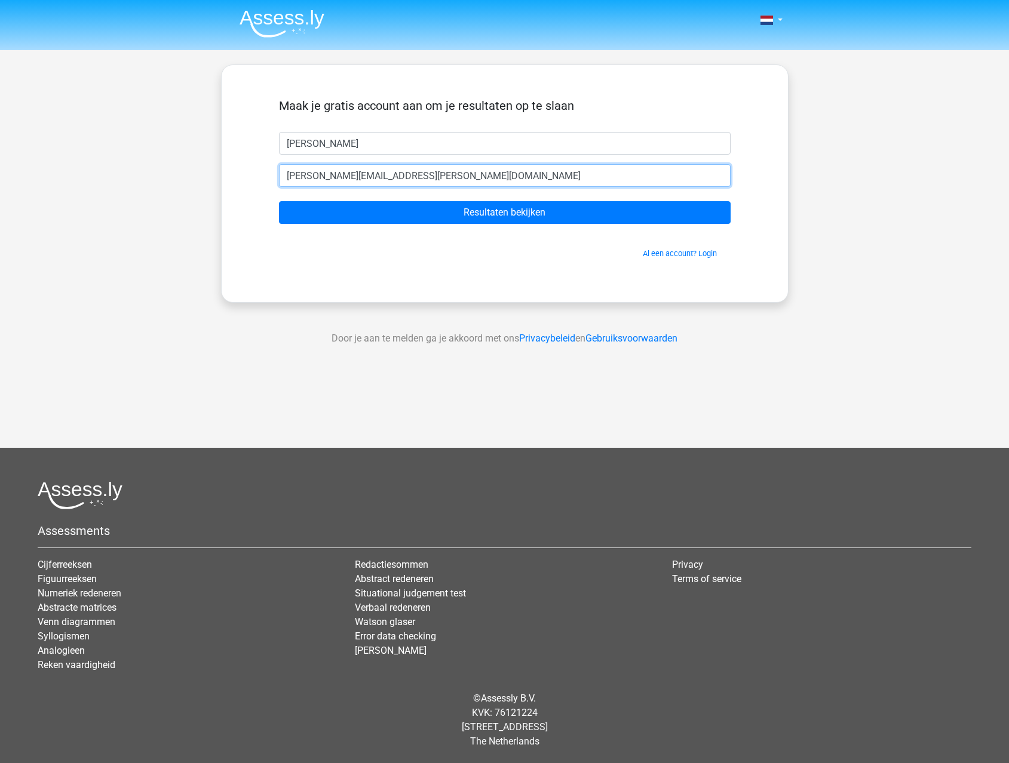
type input "[PERSON_NAME][EMAIL_ADDRESS][PERSON_NAME][DOMAIN_NAME]"
click at [279, 201] on input "Resultaten bekijken" at bounding box center [505, 212] width 452 height 23
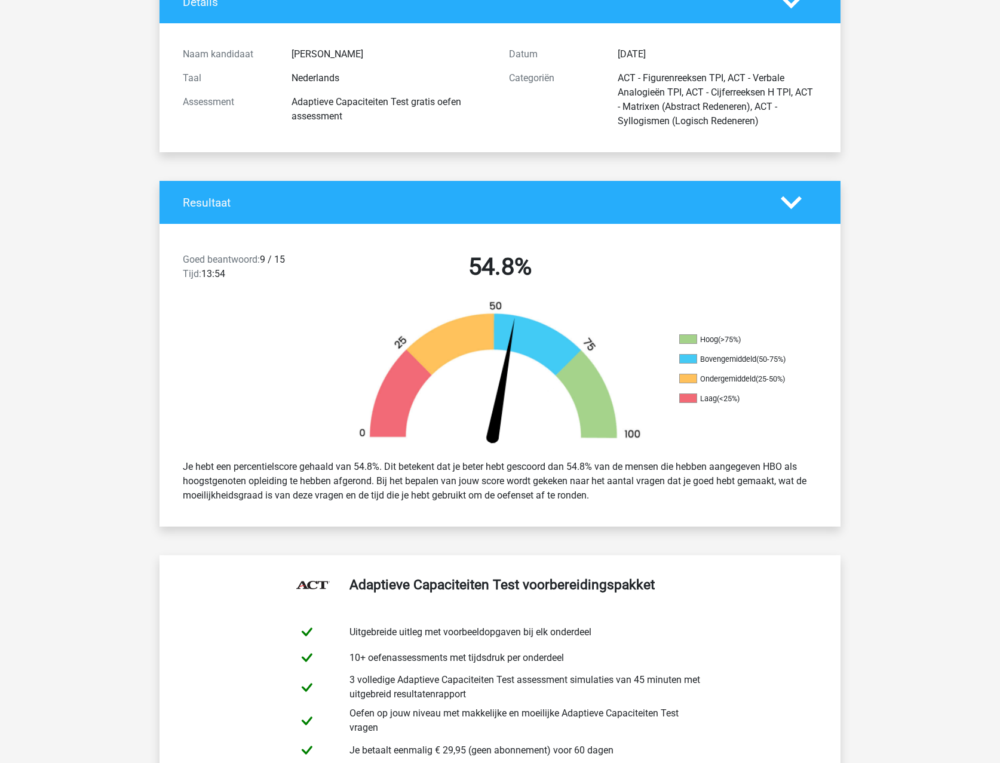
scroll to position [119, 0]
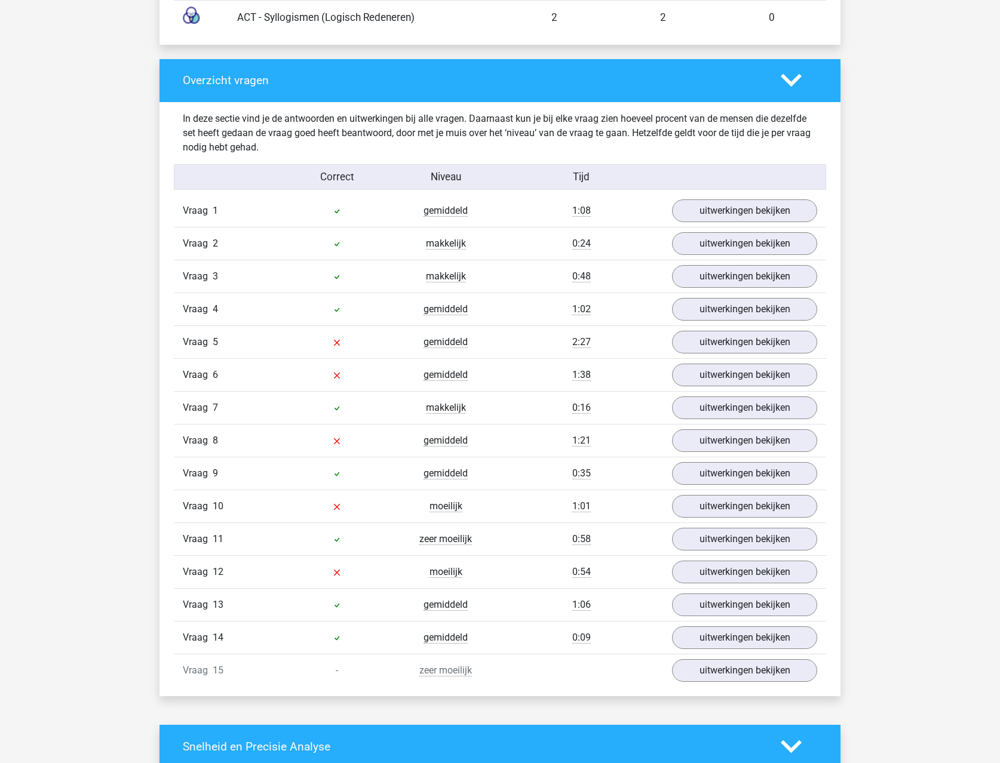
scroll to position [1254, 0]
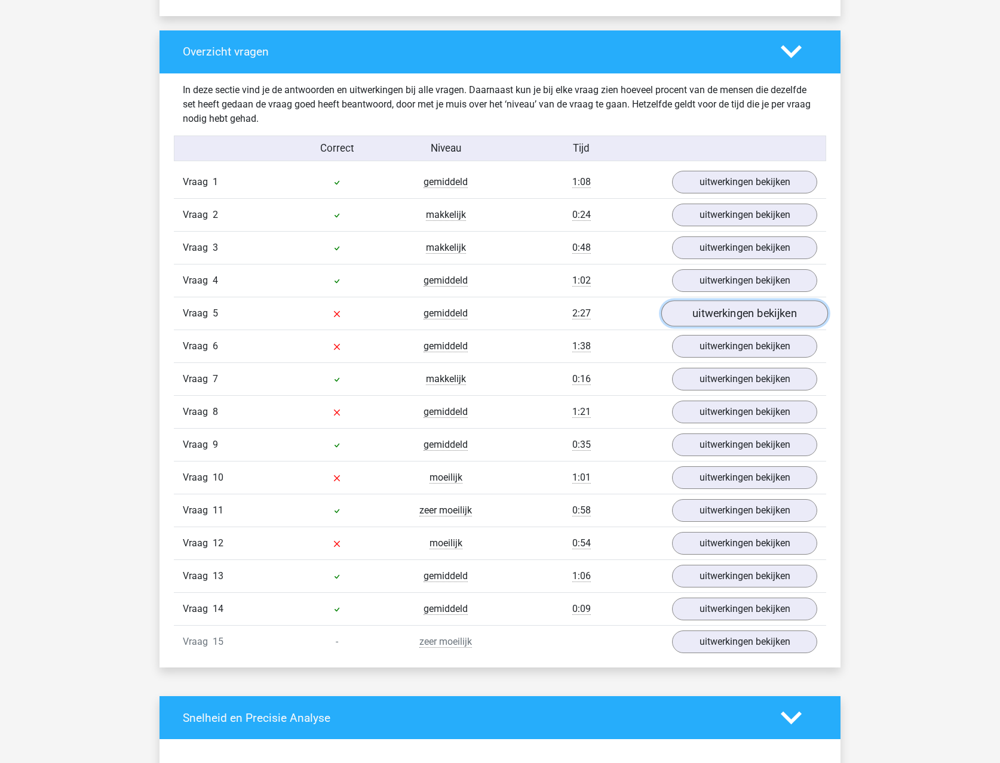
click at [744, 315] on link "uitwerkingen bekijken" at bounding box center [744, 313] width 167 height 26
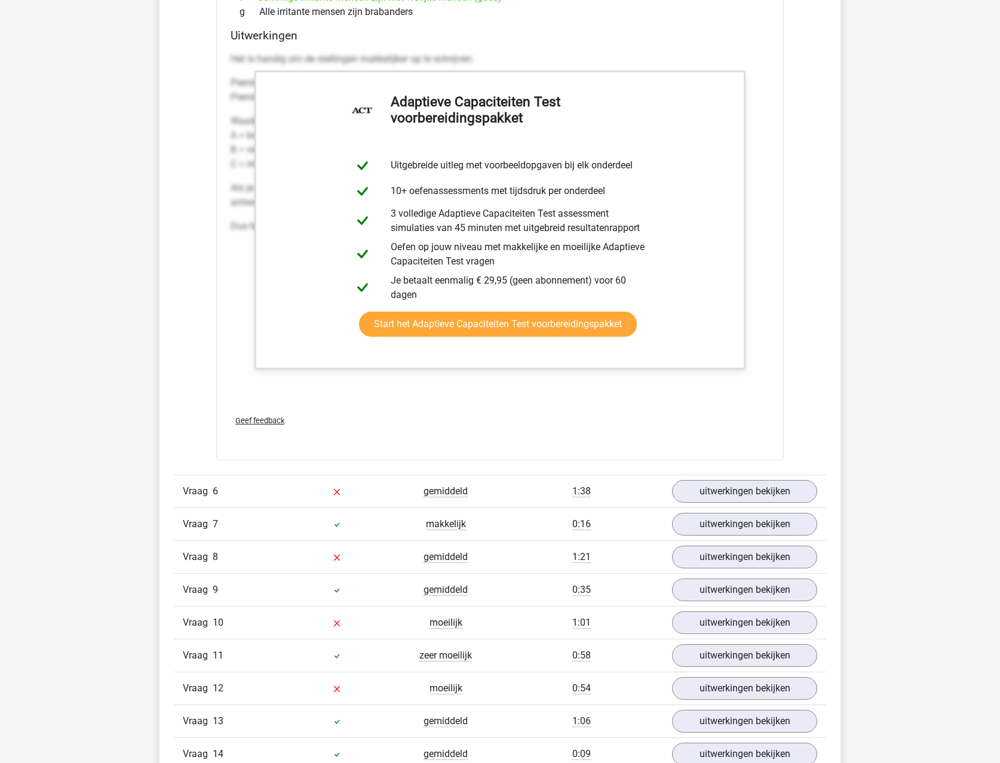
scroll to position [1792, 0]
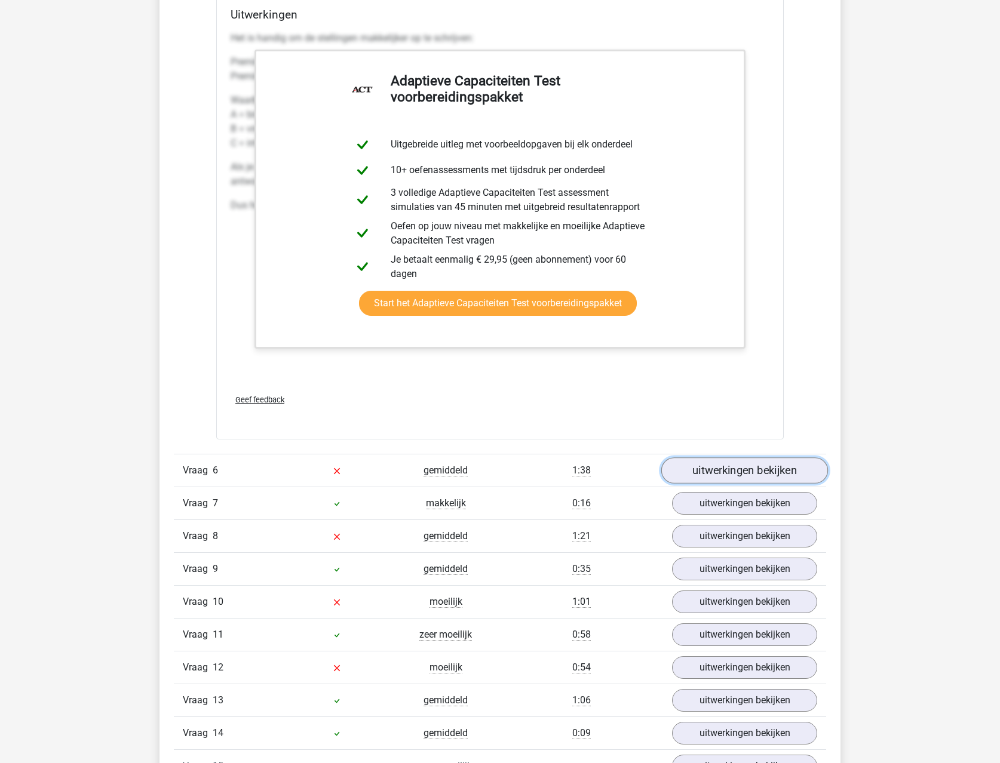
click at [754, 472] on link "uitwerkingen bekijken" at bounding box center [744, 471] width 167 height 26
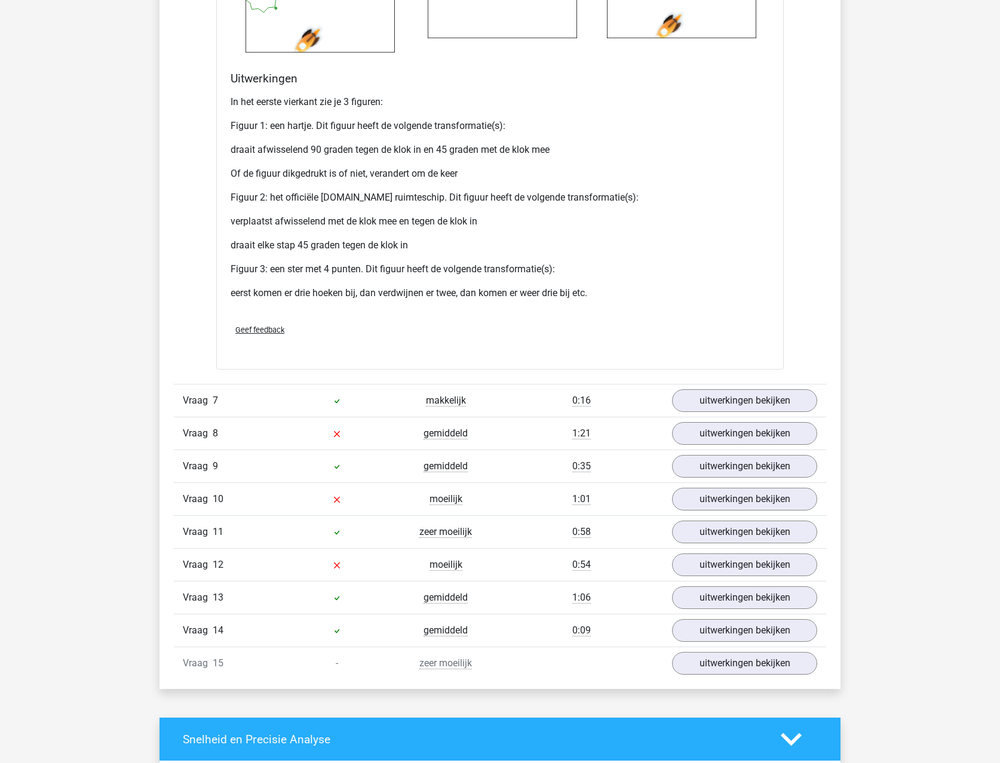
scroll to position [3046, 0]
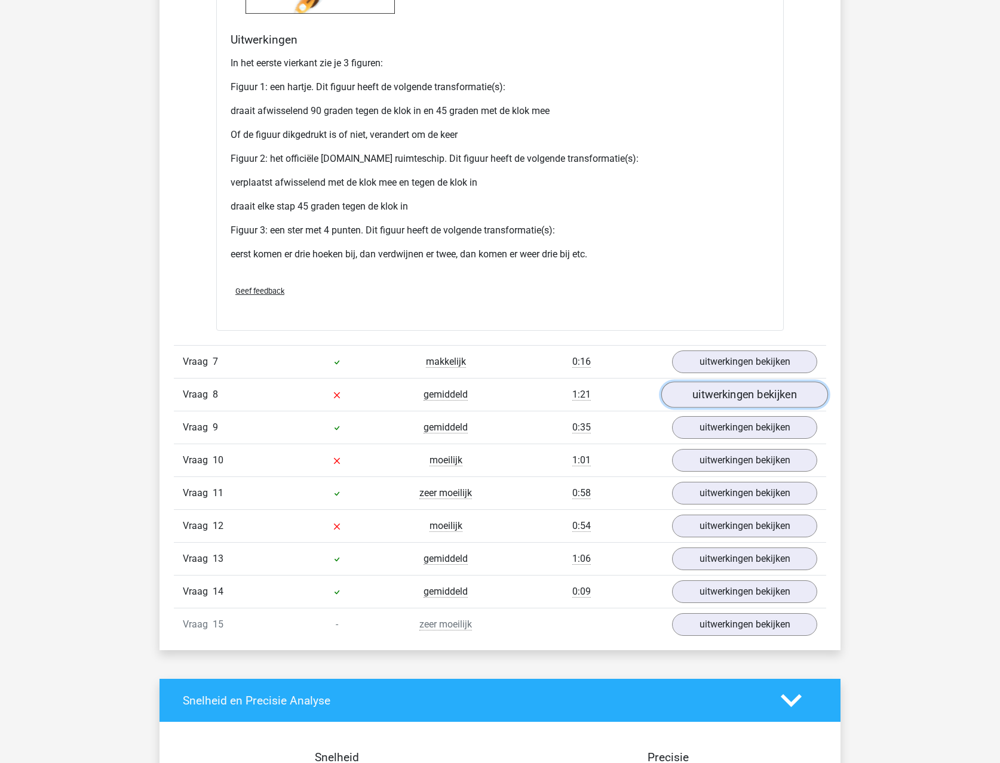
click at [701, 404] on link "uitwerkingen bekijken" at bounding box center [744, 395] width 167 height 26
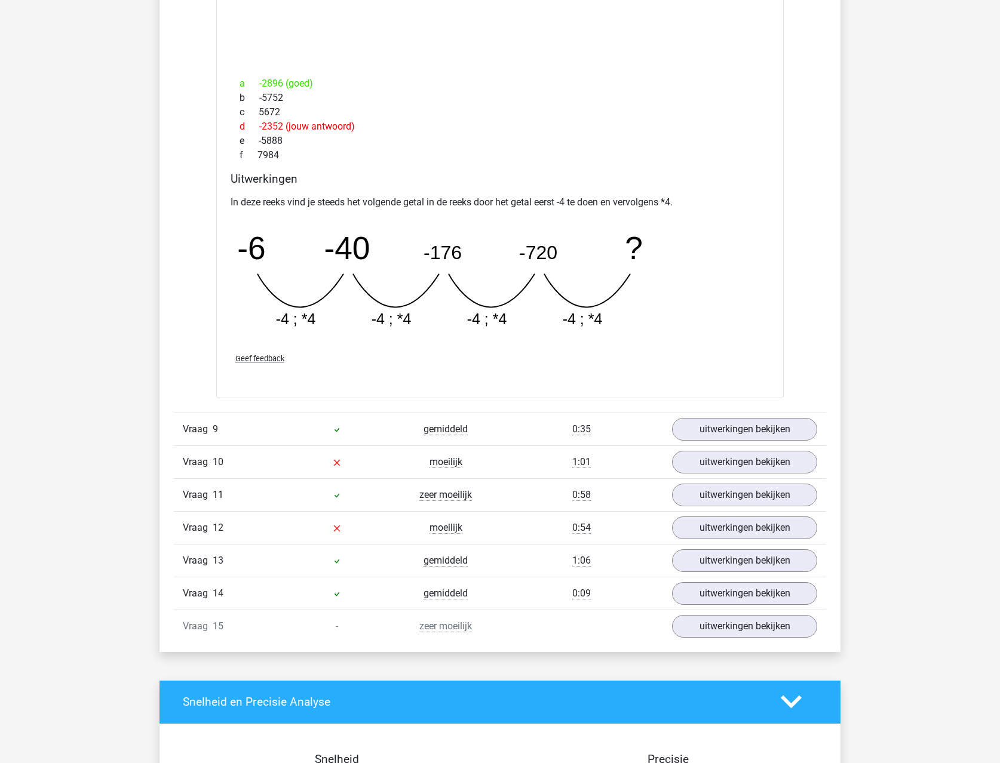
scroll to position [3584, 0]
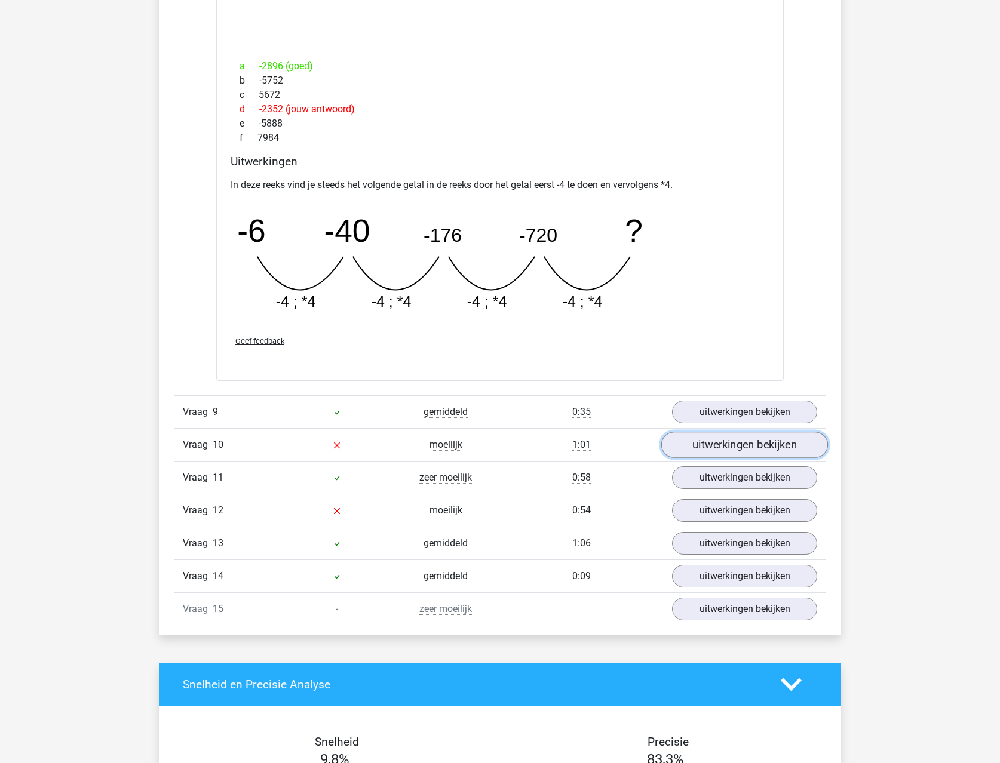
click at [733, 443] on link "uitwerkingen bekijken" at bounding box center [744, 445] width 167 height 26
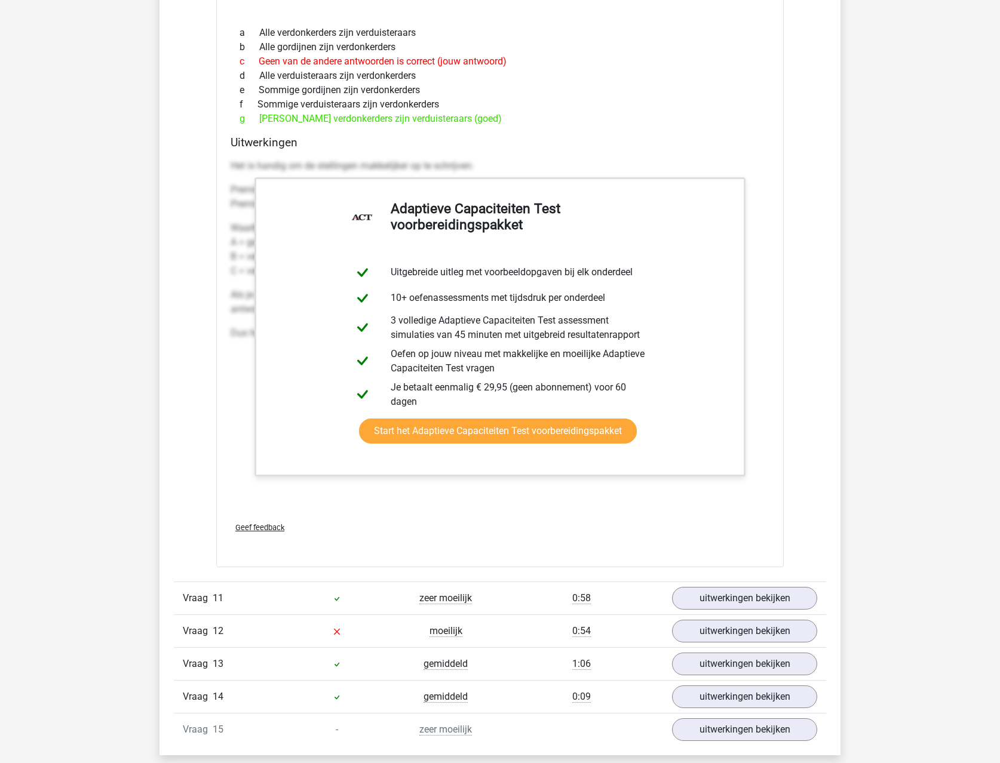
scroll to position [4241, 0]
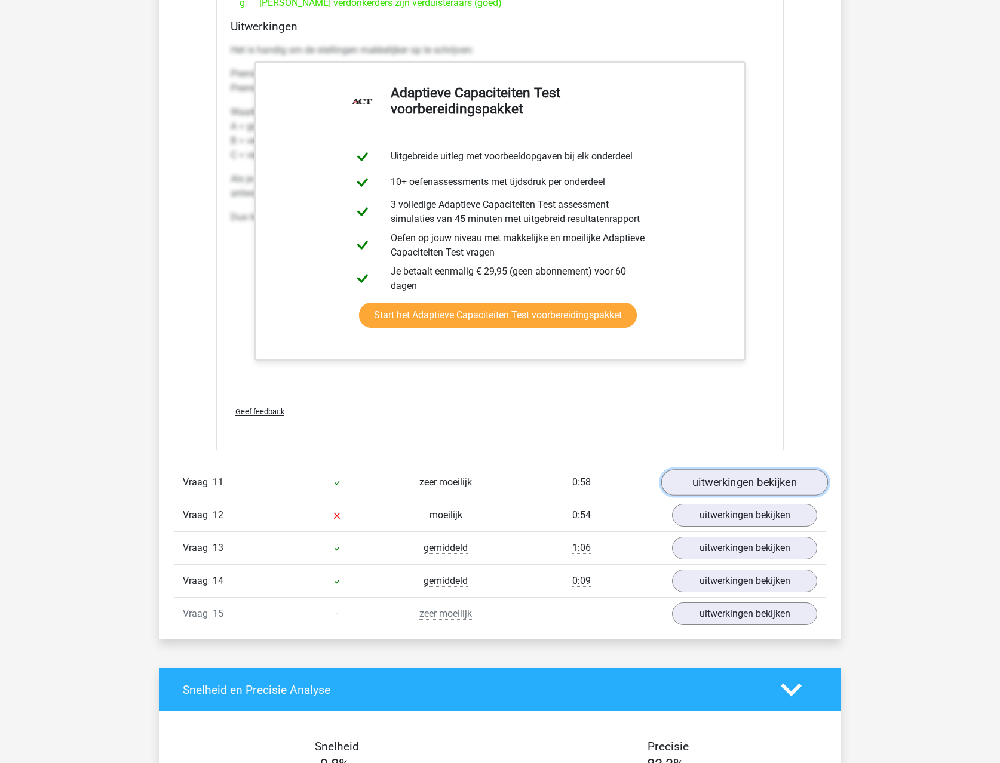
click at [702, 474] on link "uitwerkingen bekijken" at bounding box center [744, 482] width 167 height 26
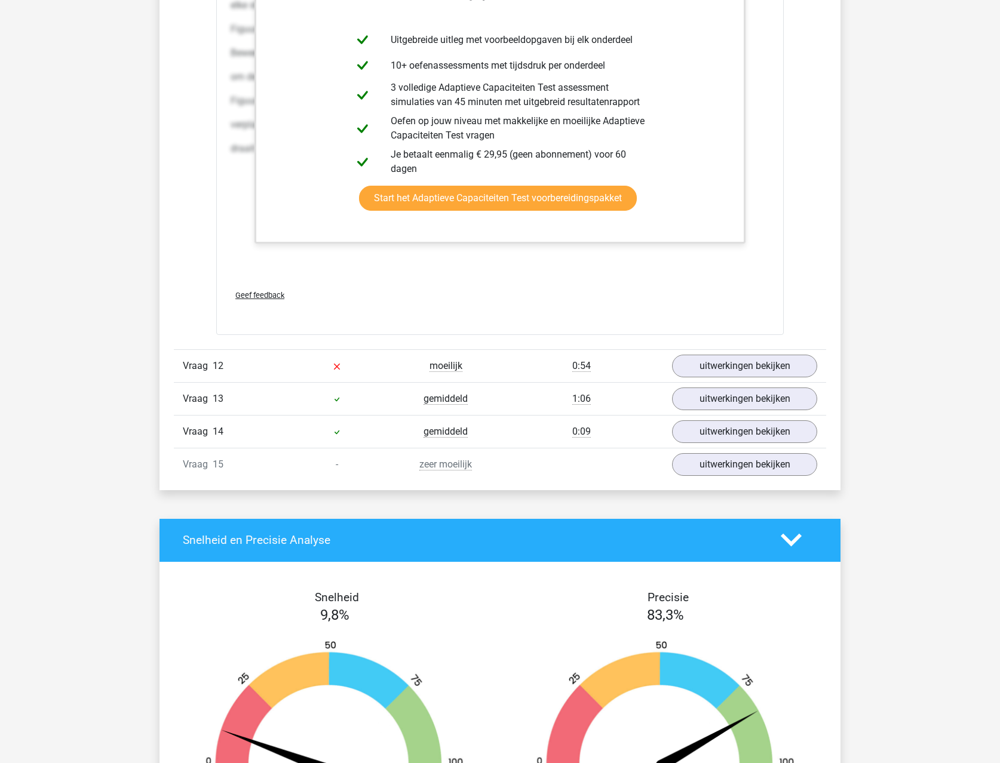
scroll to position [5675, 0]
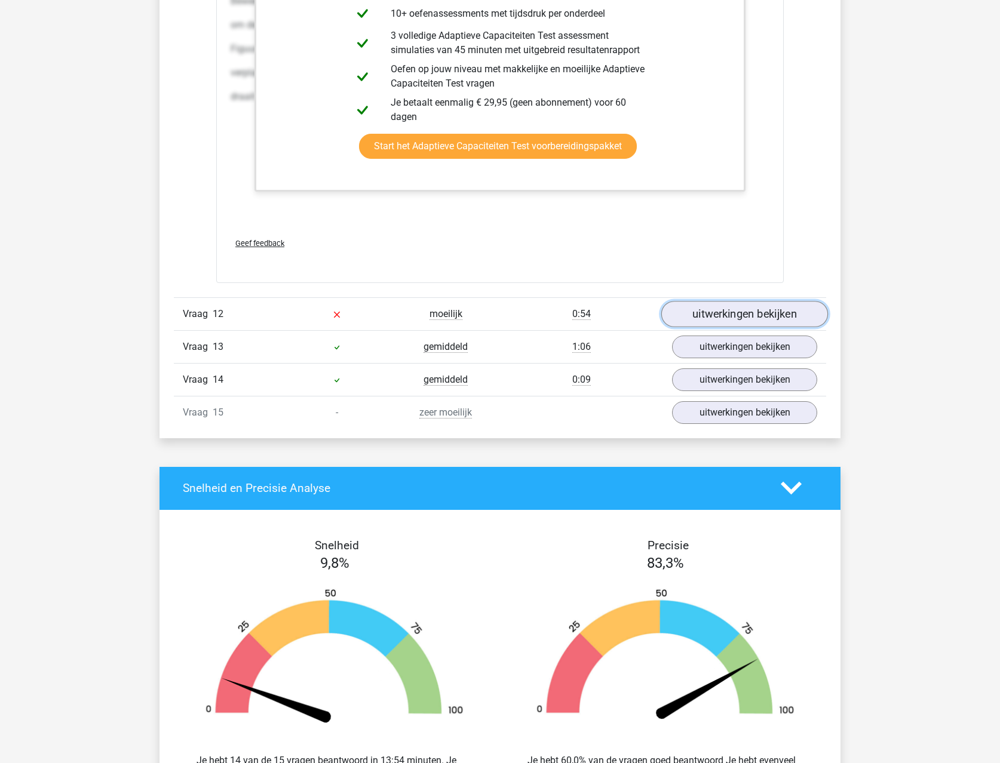
click at [722, 309] on link "uitwerkingen bekijken" at bounding box center [744, 314] width 167 height 26
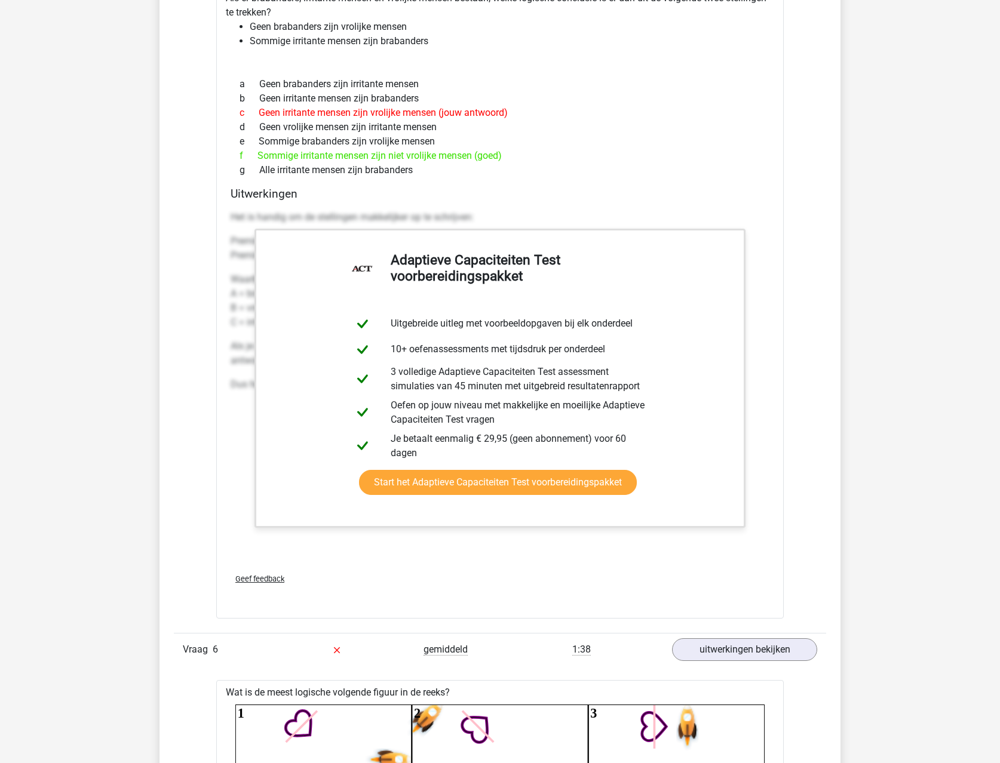
scroll to position [1314, 0]
